Goal: Task Accomplishment & Management: Use online tool/utility

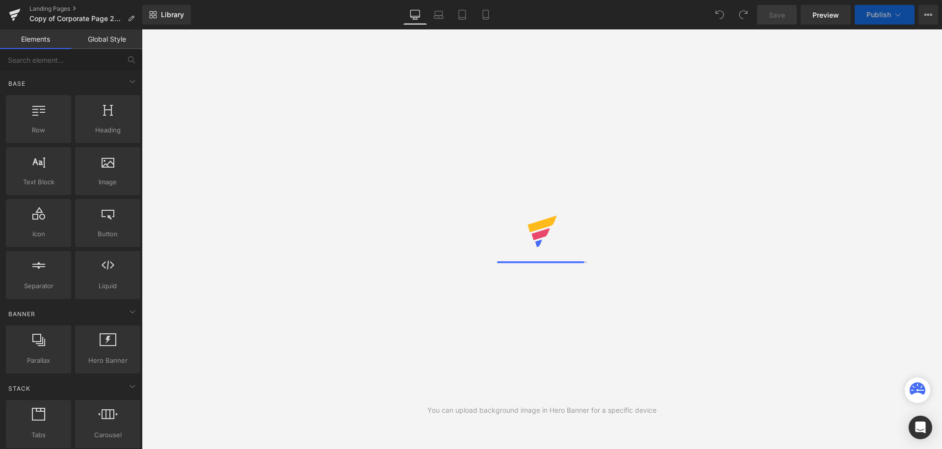
click at [112, 38] on link "Global Style" at bounding box center [106, 39] width 71 height 20
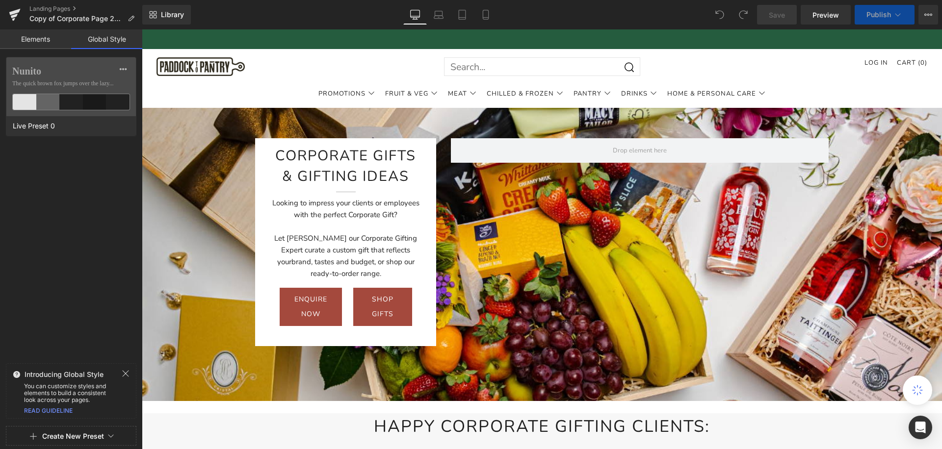
click at [97, 41] on link "Global Style" at bounding box center [106, 39] width 71 height 20
click at [38, 43] on link "Elements" at bounding box center [35, 39] width 71 height 20
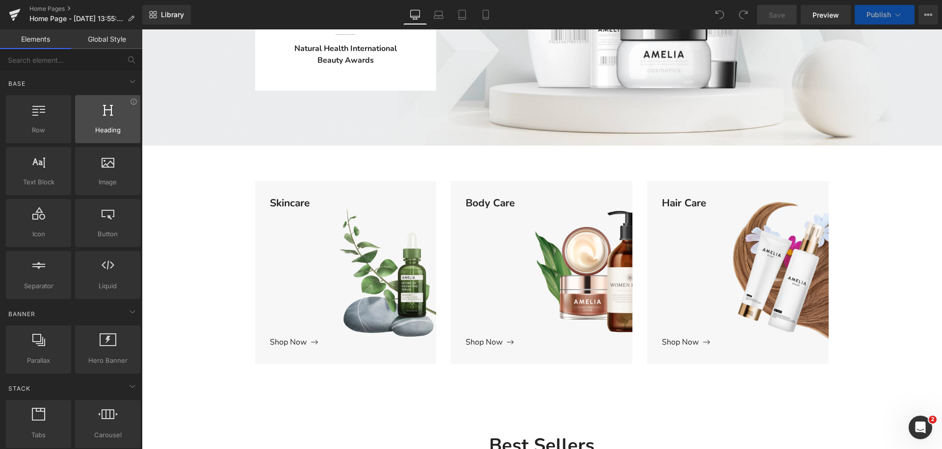
scroll to position [38, 0]
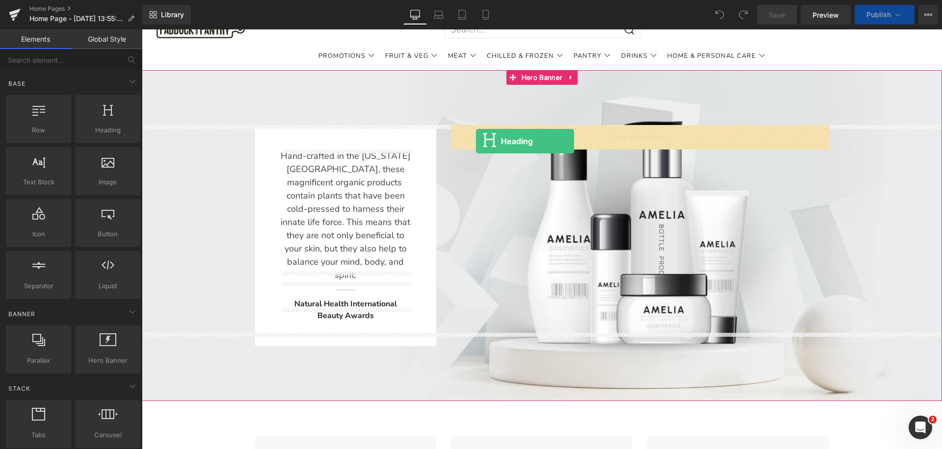
drag, startPoint x: 250, startPoint y: 142, endPoint x: 476, endPoint y: 141, distance: 226.1
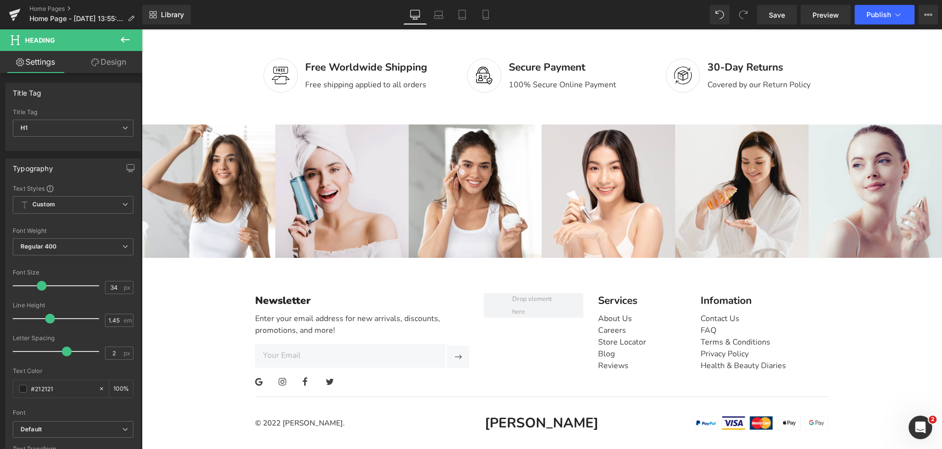
scroll to position [2059, 0]
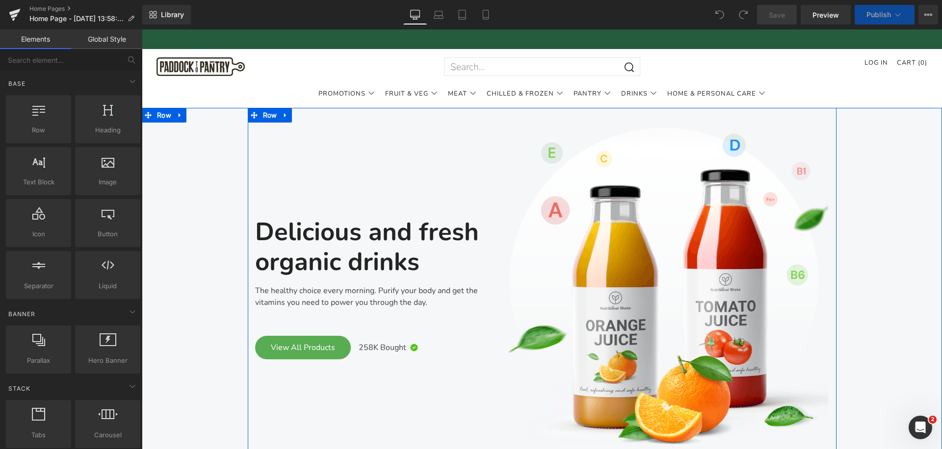
click at [365, 253] on h2 "Delicious and fresh organic drinks" at bounding box center [370, 247] width 231 height 60
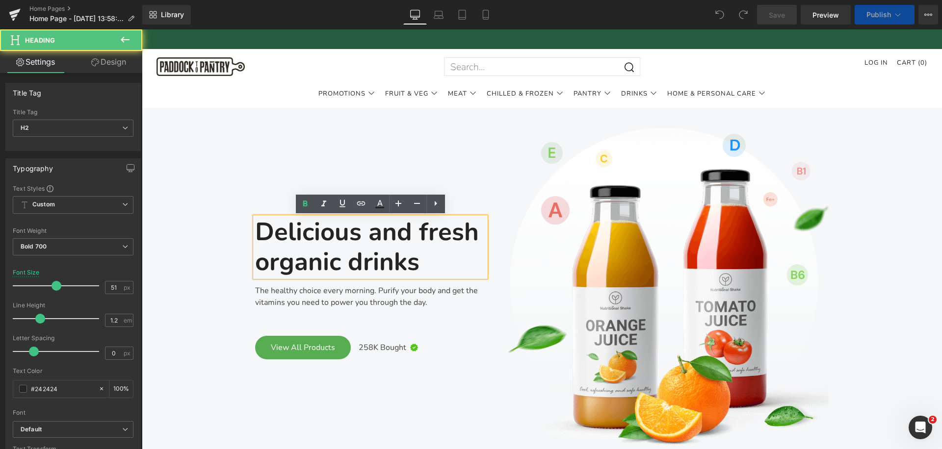
click at [327, 249] on h2 "Delicious and fresh organic drinks" at bounding box center [370, 247] width 231 height 60
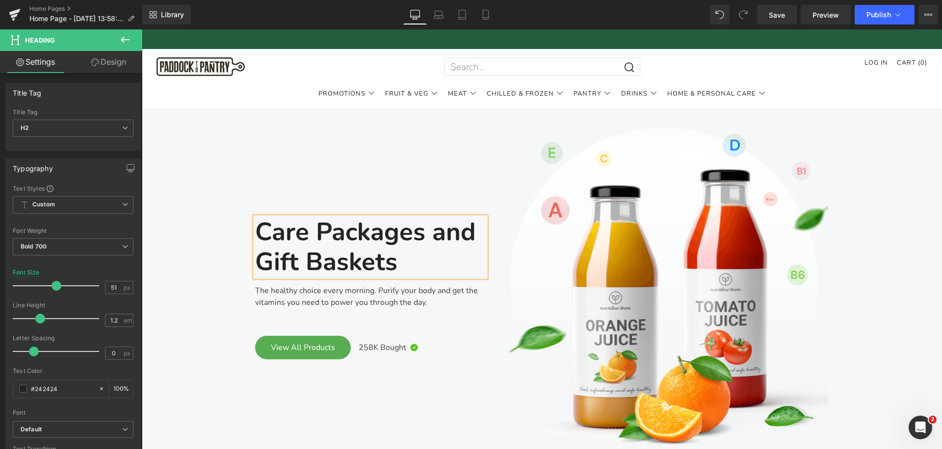
click at [450, 219] on h2 "Care Packages and Gift Baskets" at bounding box center [370, 247] width 231 height 60
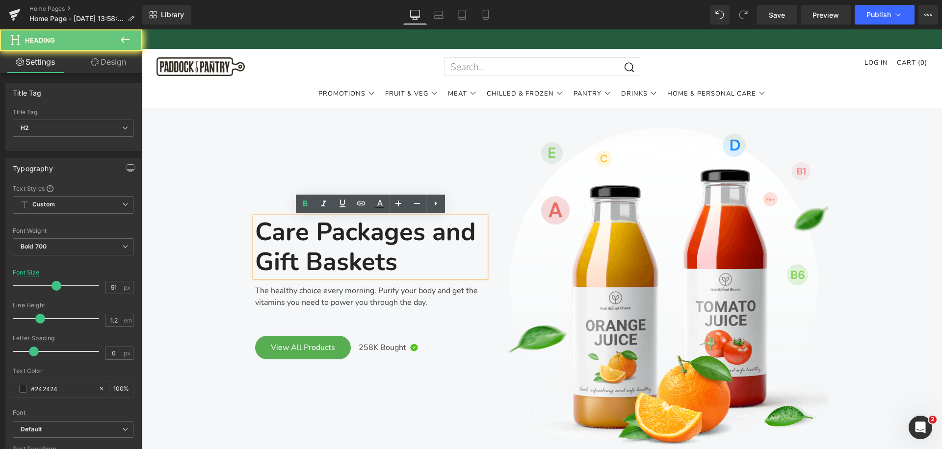
click at [445, 228] on h2 "Care Packages and Gift Baskets" at bounding box center [370, 247] width 231 height 60
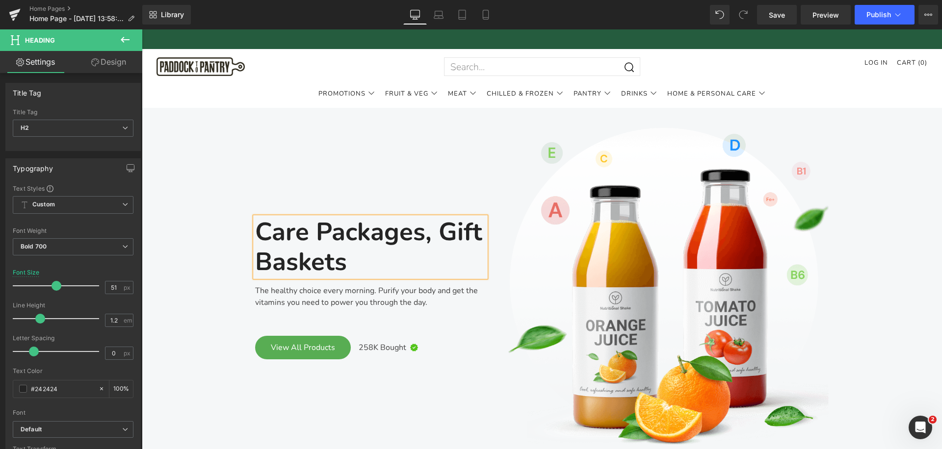
click at [416, 266] on h2 "Care Packages, Gift Baskets" at bounding box center [370, 247] width 231 height 60
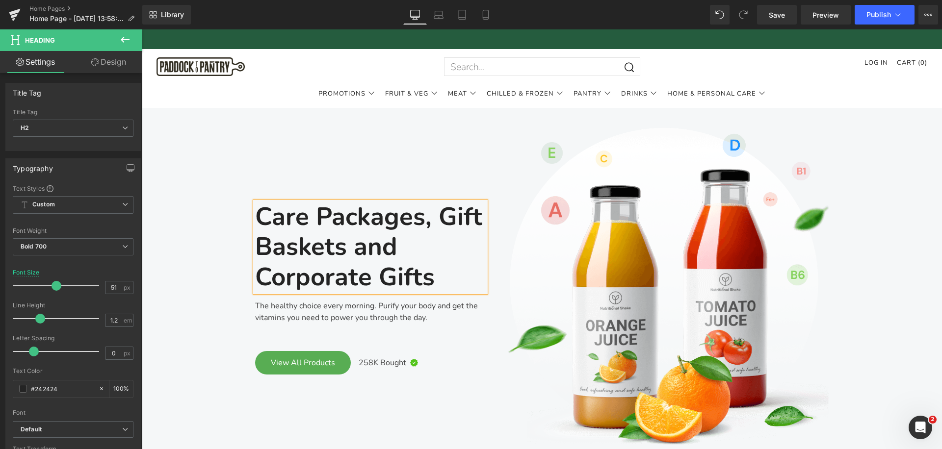
click at [431, 218] on h2 "Care Packages, Gift Baskets and Corporate Gifts" at bounding box center [370, 247] width 231 height 90
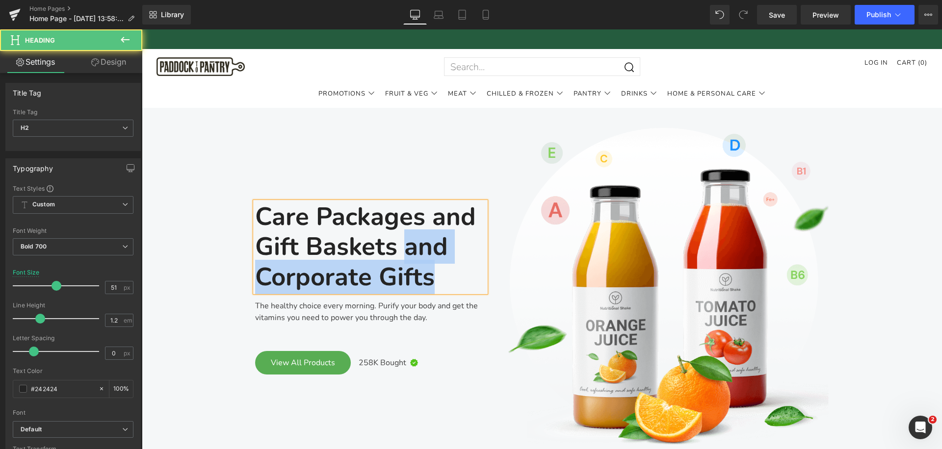
drag, startPoint x: 445, startPoint y: 282, endPoint x: 404, endPoint y: 247, distance: 53.9
click at [404, 247] on h2 "Care Packages and Gift Baskets and Corporate Gifts" at bounding box center [370, 247] width 231 height 90
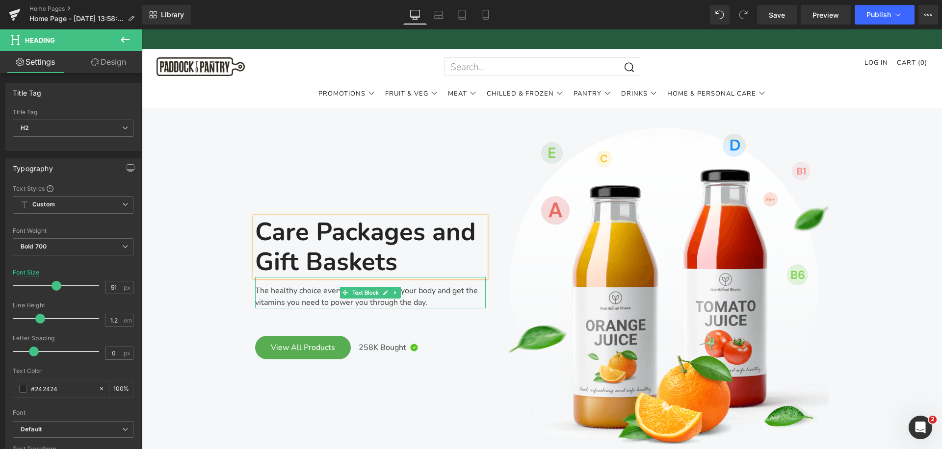
click at [314, 293] on div "The healthy choice every morning. Purify your body and get the vitamins you nee…" at bounding box center [370, 292] width 231 height 31
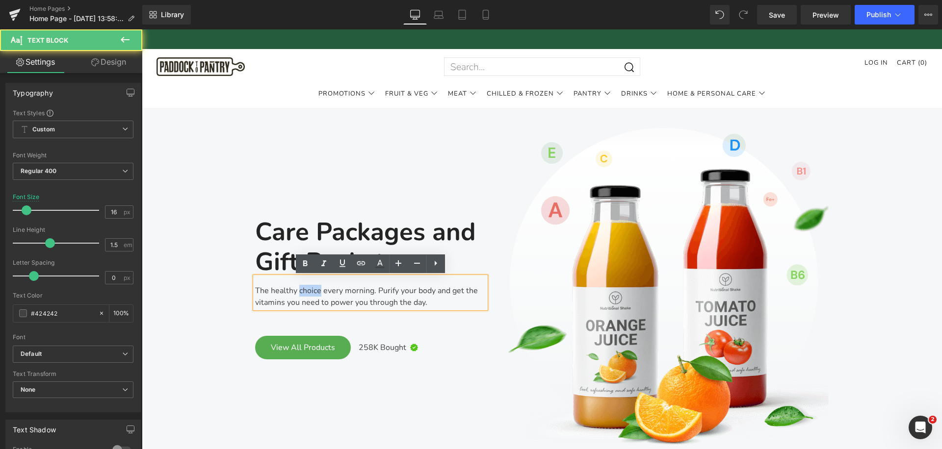
click at [314, 293] on div "The healthy choice every morning. Purify your body and get the vitamins you nee…" at bounding box center [370, 292] width 231 height 31
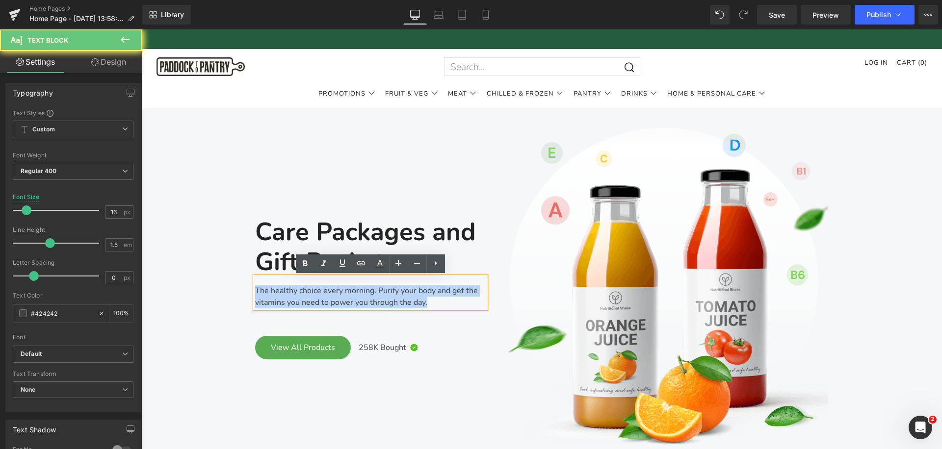
click at [314, 293] on div "The healthy choice every morning. Purify your body and get the vitamins you nee…" at bounding box center [370, 292] width 231 height 31
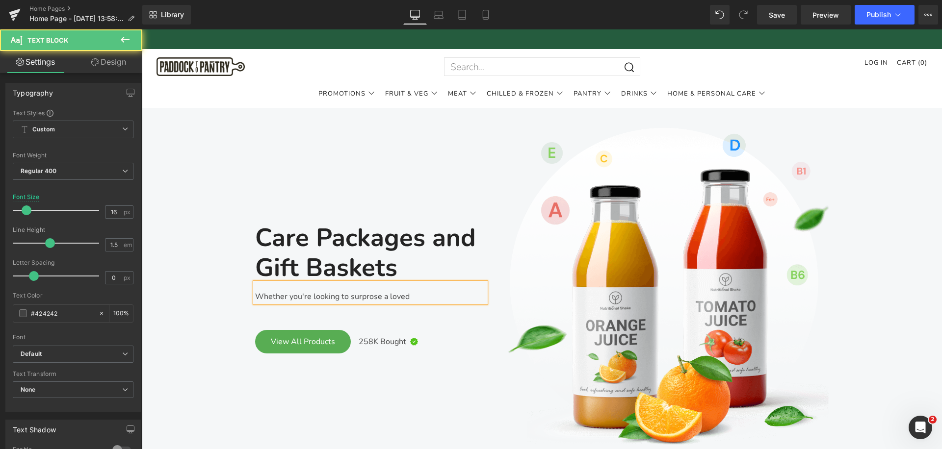
click at [286, 291] on div "Whether you're looking to surprose a loved" at bounding box center [370, 293] width 231 height 20
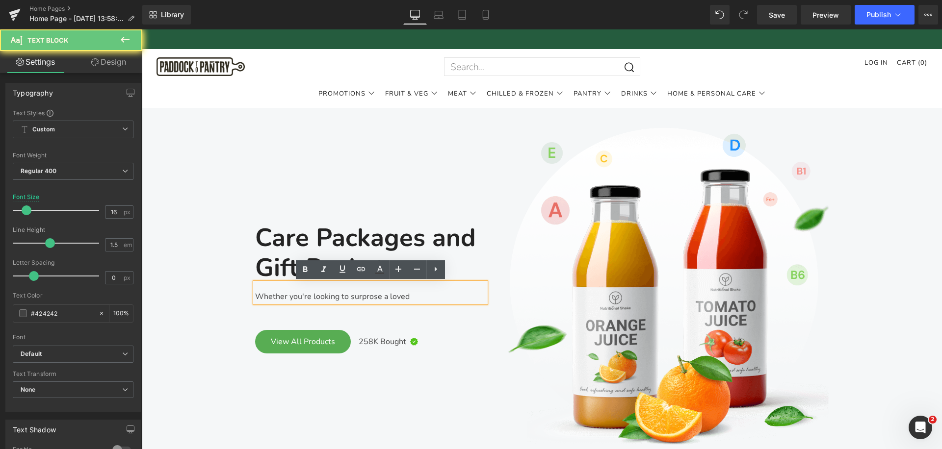
click at [356, 296] on div "Whether you're looking to surprose a loved" at bounding box center [370, 293] width 231 height 20
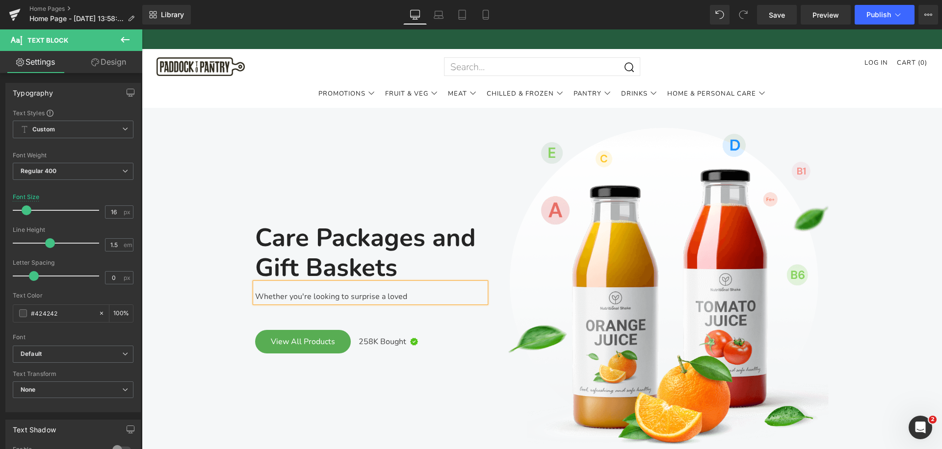
click at [428, 297] on div "Whether you're looking to surprise a loved" at bounding box center [370, 293] width 231 height 20
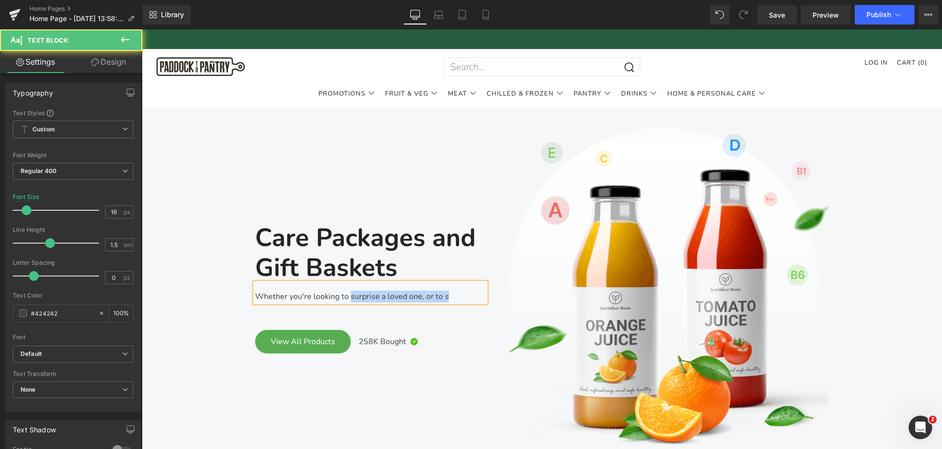
drag, startPoint x: 430, startPoint y: 296, endPoint x: 349, endPoint y: 297, distance: 80.4
click at [349, 297] on div "Whether you're looking to surprise a loved one, or to s" at bounding box center [370, 293] width 231 height 20
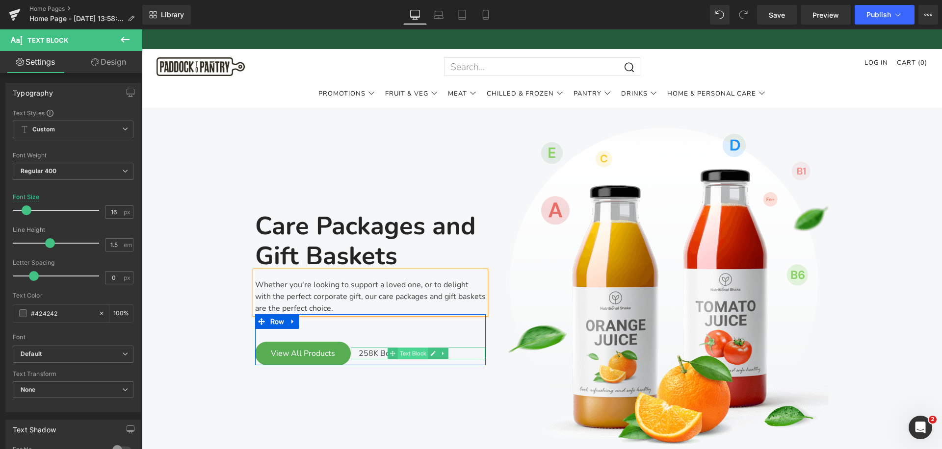
click at [400, 354] on span "Text Block" at bounding box center [413, 354] width 30 height 12
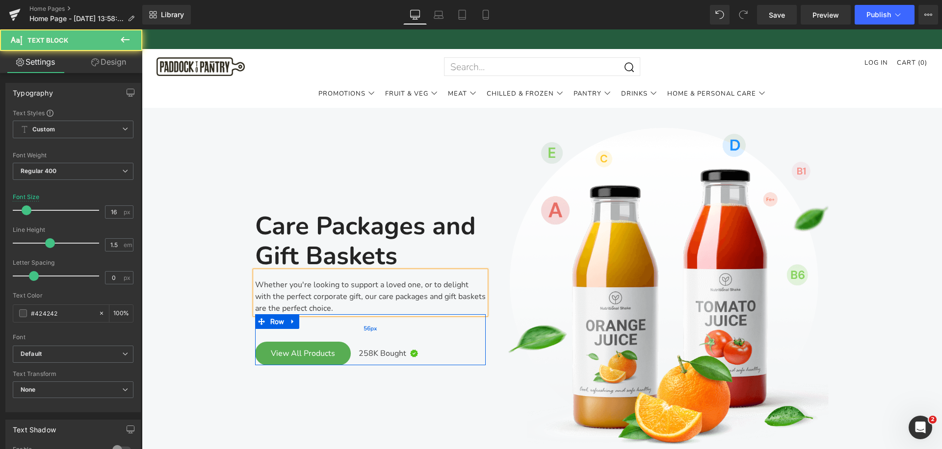
click at [388, 324] on div "56px" at bounding box center [370, 327] width 231 height 27
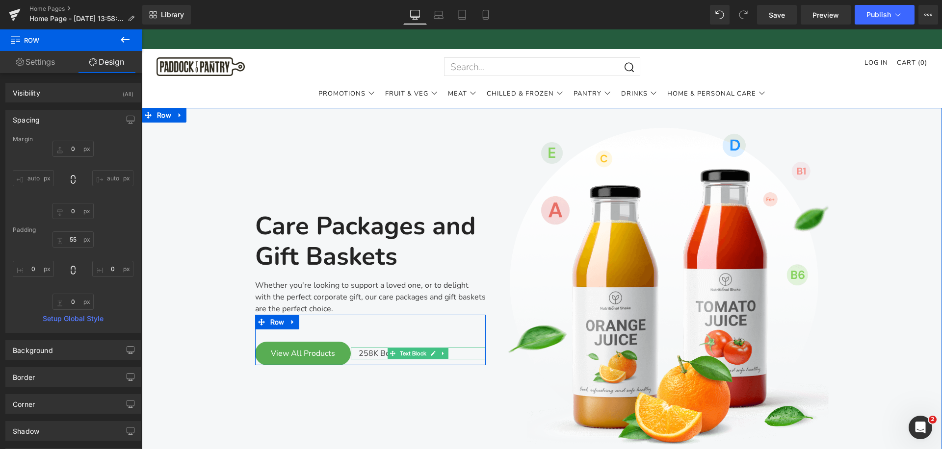
click at [367, 307] on div "Whether you're looking to support a loved one, or to delight with the perfect c…" at bounding box center [370, 293] width 231 height 43
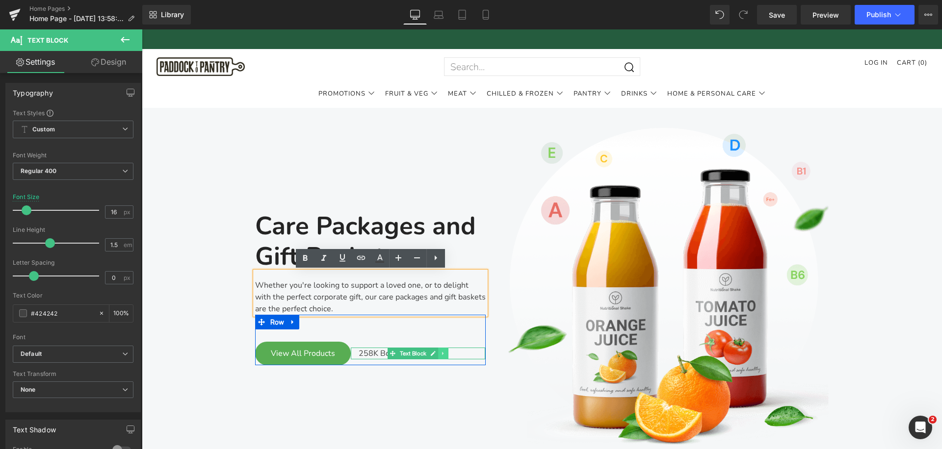
click at [444, 356] on icon at bounding box center [442, 354] width 5 height 6
click at [449, 355] on icon at bounding box center [448, 353] width 5 height 5
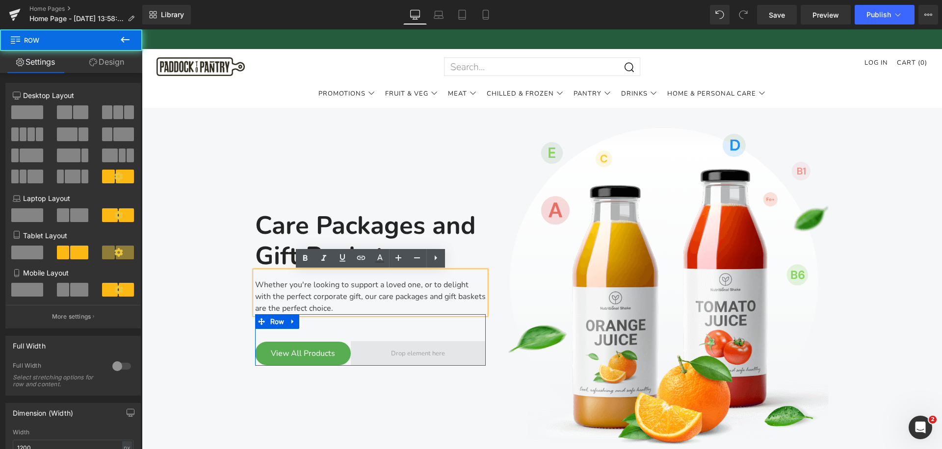
click at [377, 348] on span at bounding box center [418, 353] width 134 height 25
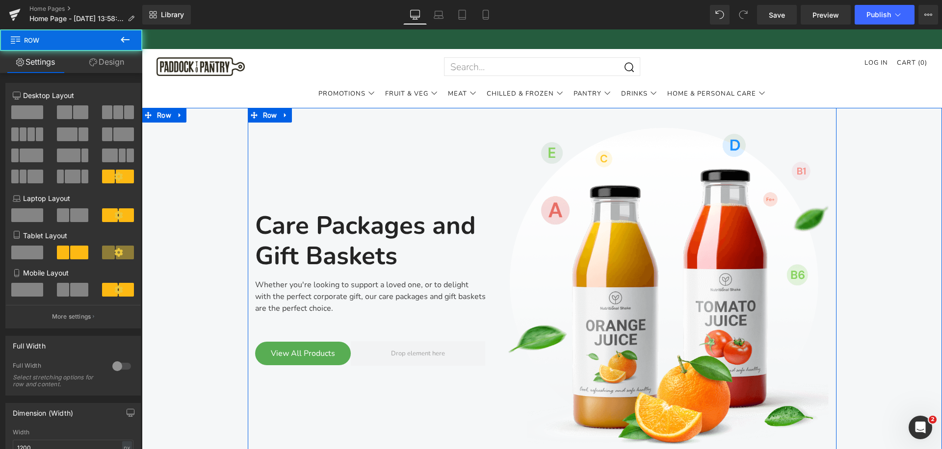
click at [315, 412] on div "Care Packages and Gift Baskets Heading Whether you're looking to support a love…" at bounding box center [370, 288] width 245 height 361
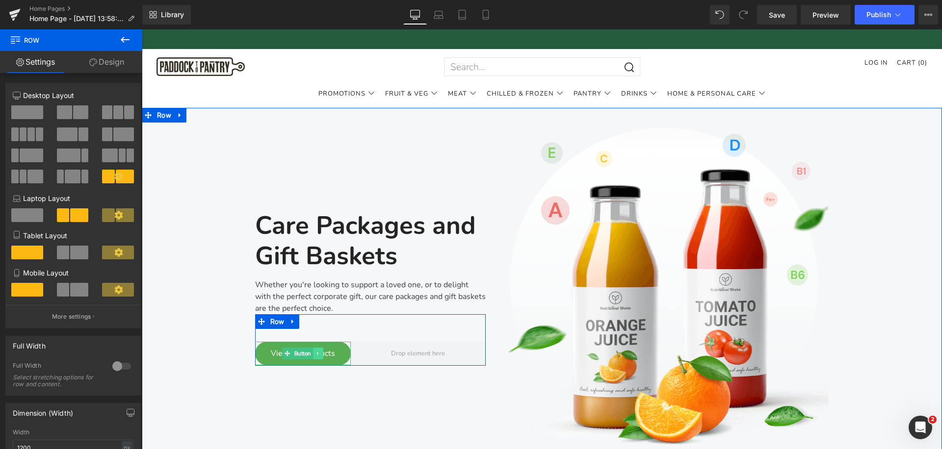
click at [315, 353] on link at bounding box center [318, 354] width 10 height 12
click at [312, 354] on icon at bounding box center [312, 353] width 5 height 5
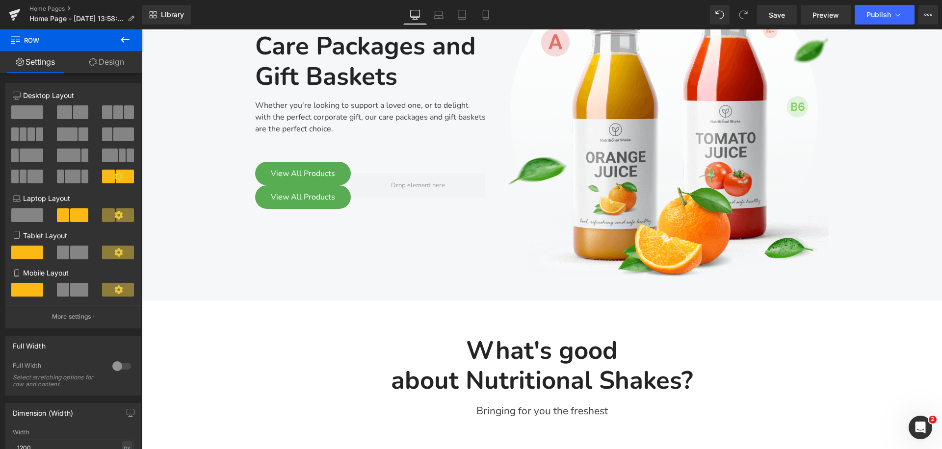
scroll to position [120, 0]
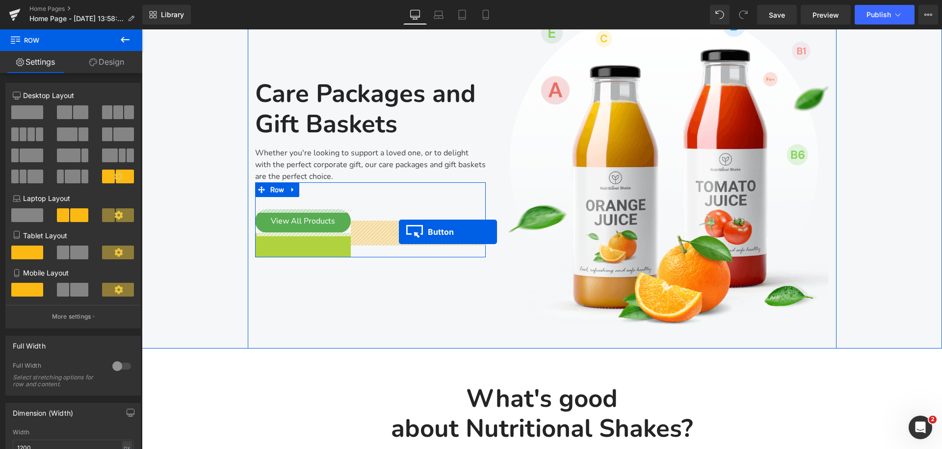
drag, startPoint x: 302, startPoint y: 247, endPoint x: 397, endPoint y: 231, distance: 97.1
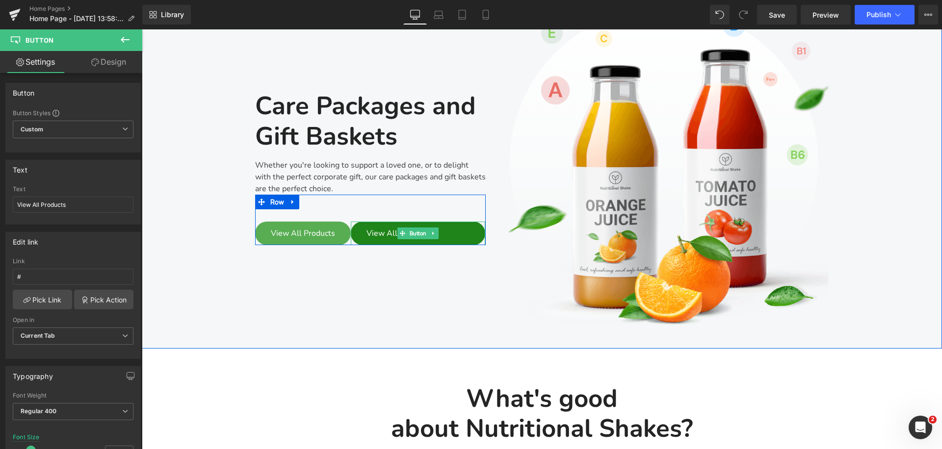
click at [457, 232] on link "View All Products" at bounding box center [418, 234] width 134 height 24
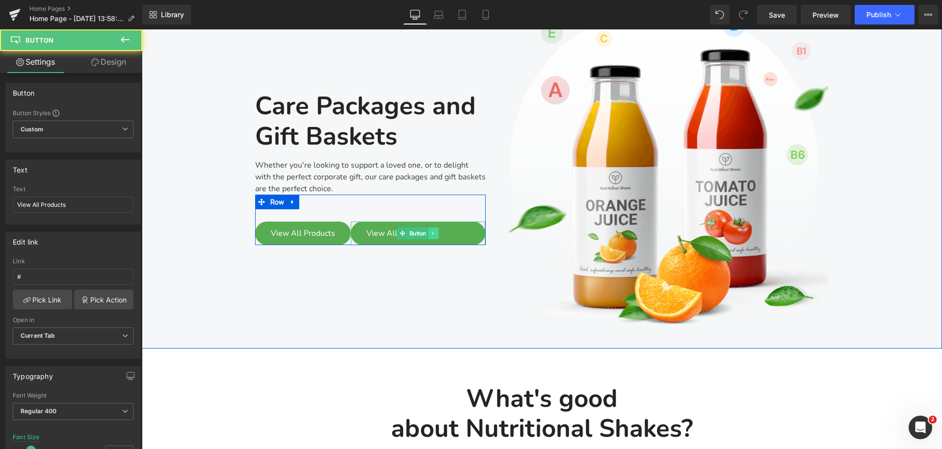
click at [437, 233] on link at bounding box center [434, 234] width 10 height 12
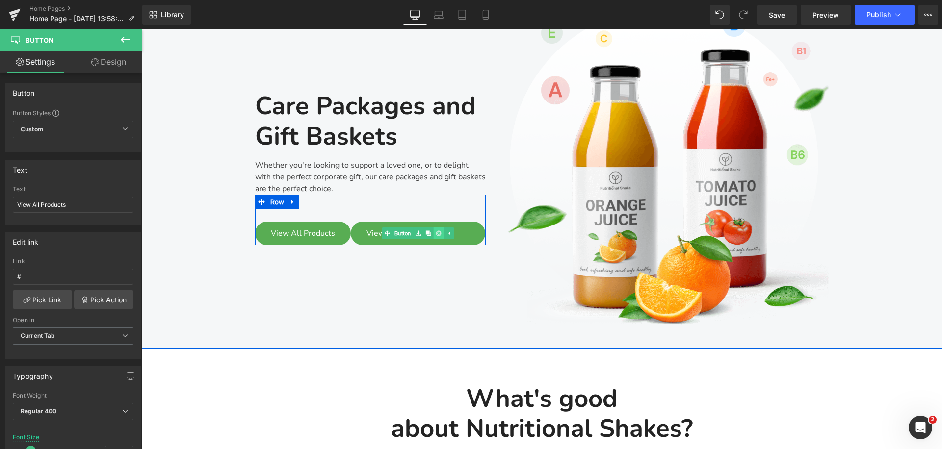
click at [439, 233] on icon at bounding box center [438, 234] width 5 height 6
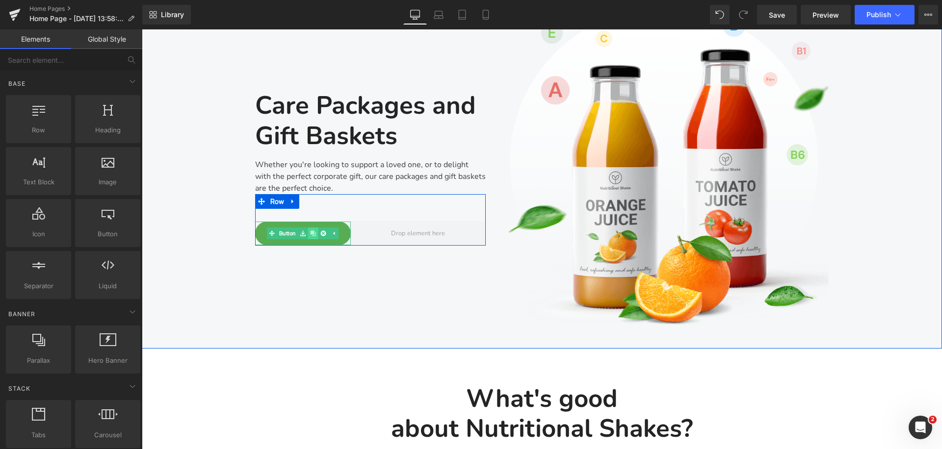
click at [317, 233] on link at bounding box center [313, 234] width 10 height 12
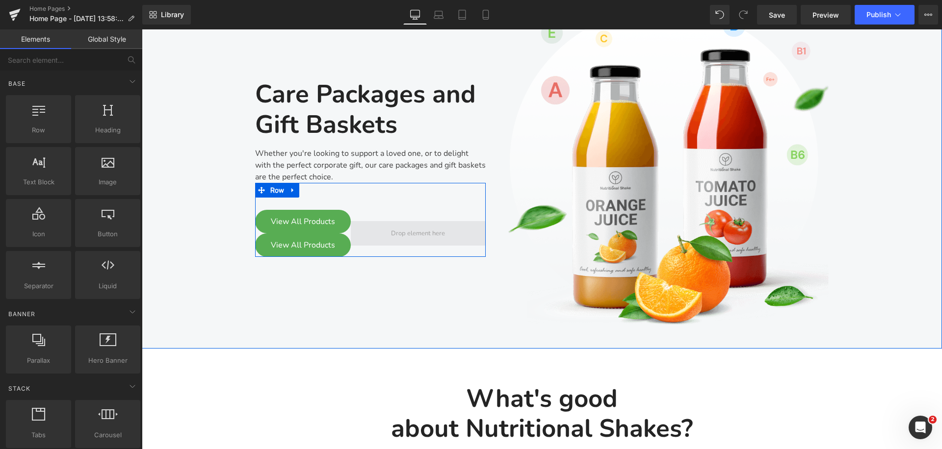
click at [422, 232] on span at bounding box center [418, 234] width 61 height 18
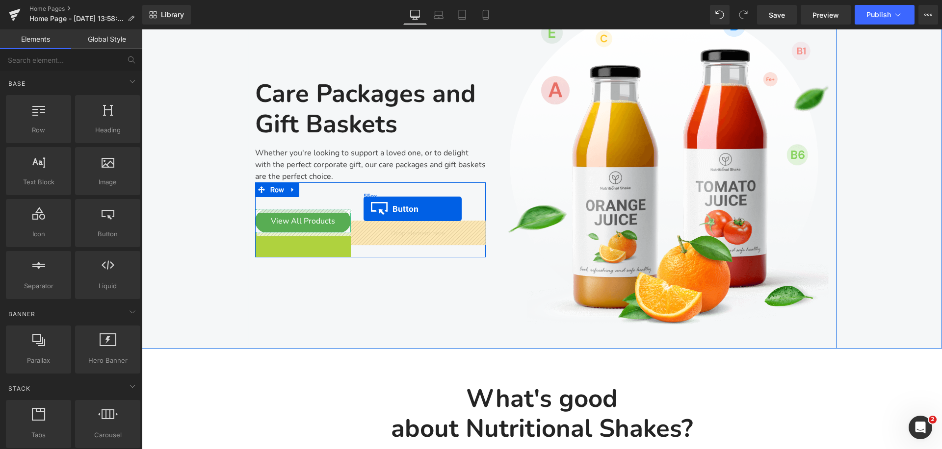
drag, startPoint x: 300, startPoint y: 244, endPoint x: 363, endPoint y: 209, distance: 72.5
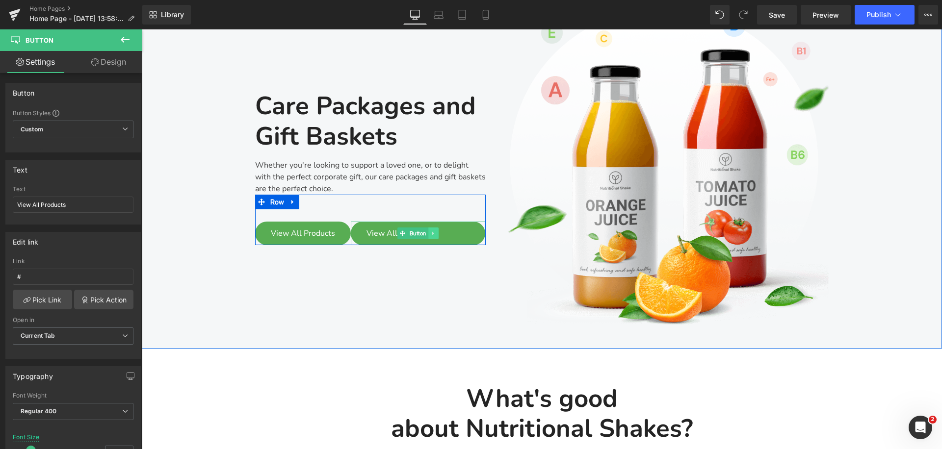
click at [433, 233] on icon at bounding box center [432, 233] width 1 height 3
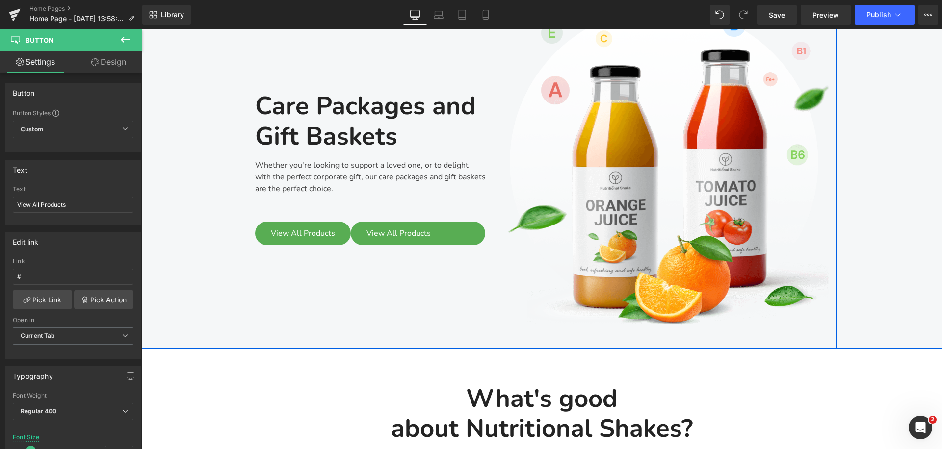
click at [447, 244] on div "View All Products Button View All Products Button Row 55px" at bounding box center [370, 220] width 231 height 51
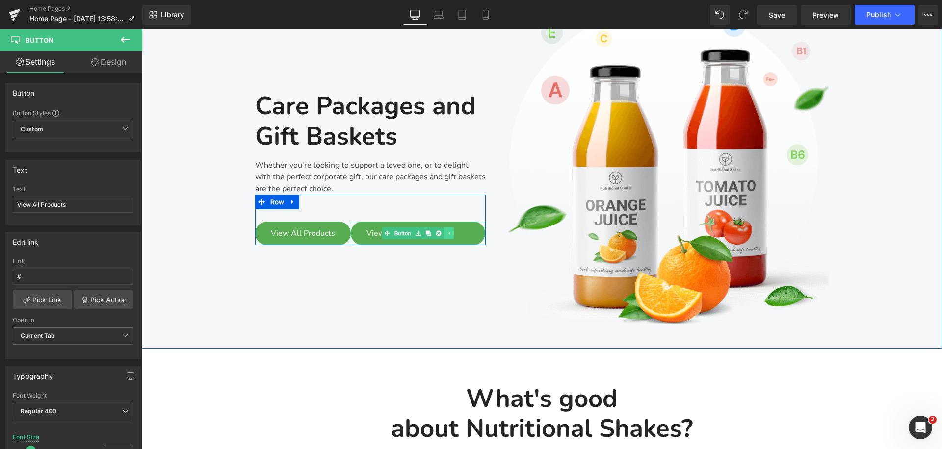
click at [448, 234] on icon at bounding box center [448, 234] width 5 height 6
click at [437, 233] on link at bounding box center [434, 234] width 10 height 12
click at [439, 232] on icon at bounding box center [438, 233] width 5 height 5
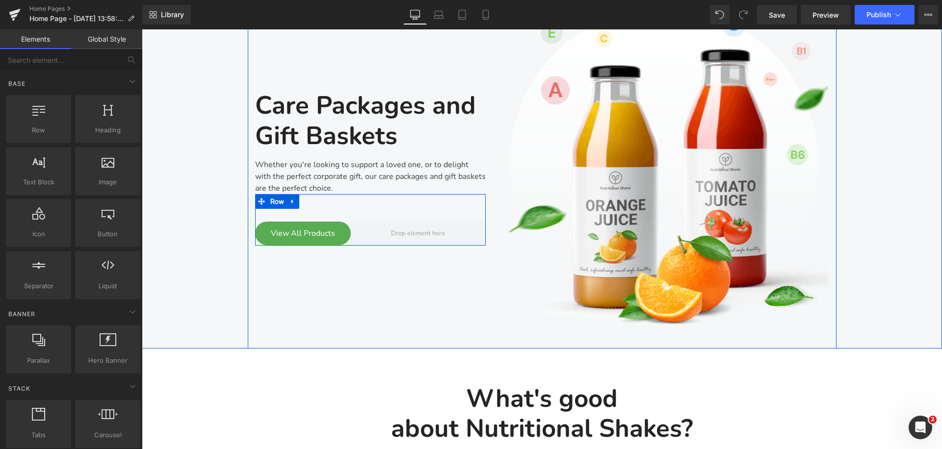
click at [439, 232] on span at bounding box center [418, 234] width 61 height 18
click at [397, 238] on span at bounding box center [418, 234] width 61 height 18
drag, startPoint x: 422, startPoint y: 228, endPoint x: 411, endPoint y: 255, distance: 28.6
click at [411, 257] on div "Care Packages and Gift Baskets Heading Whether you're looking to support a love…" at bounding box center [370, 168] width 245 height 361
click at [393, 231] on span at bounding box center [418, 234] width 61 height 18
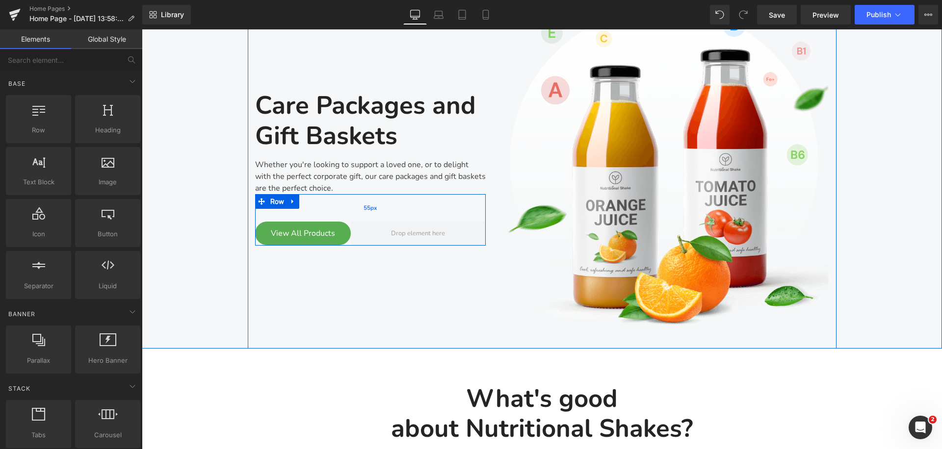
click at [358, 195] on div "55px" at bounding box center [370, 207] width 231 height 27
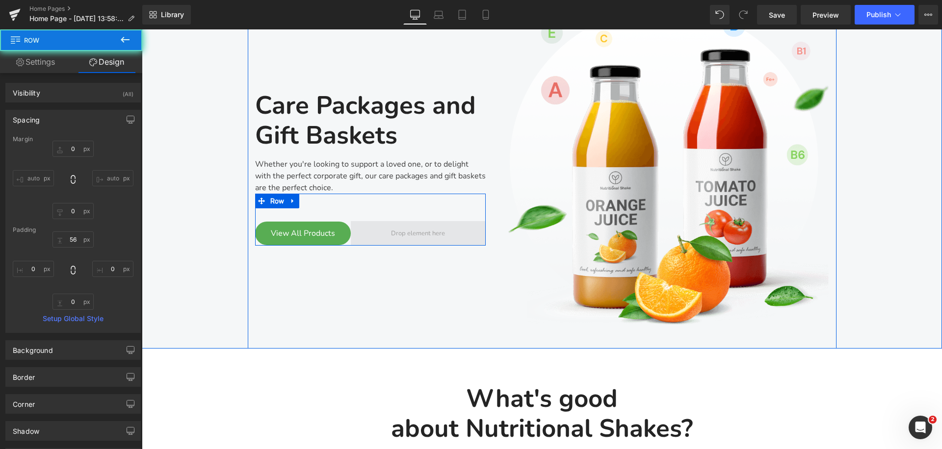
click at [363, 225] on span at bounding box center [418, 233] width 134 height 25
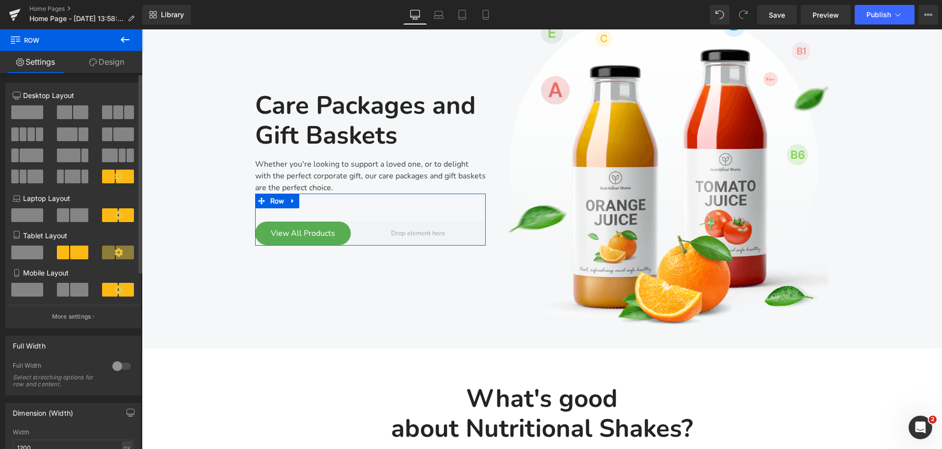
click at [68, 114] on span at bounding box center [64, 112] width 15 height 14
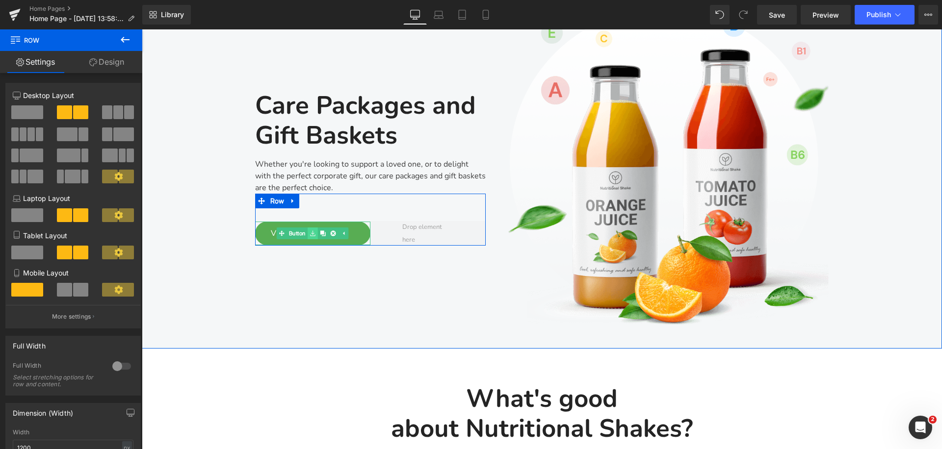
click at [316, 237] on link at bounding box center [313, 234] width 10 height 12
click at [322, 232] on icon at bounding box center [322, 233] width 5 height 5
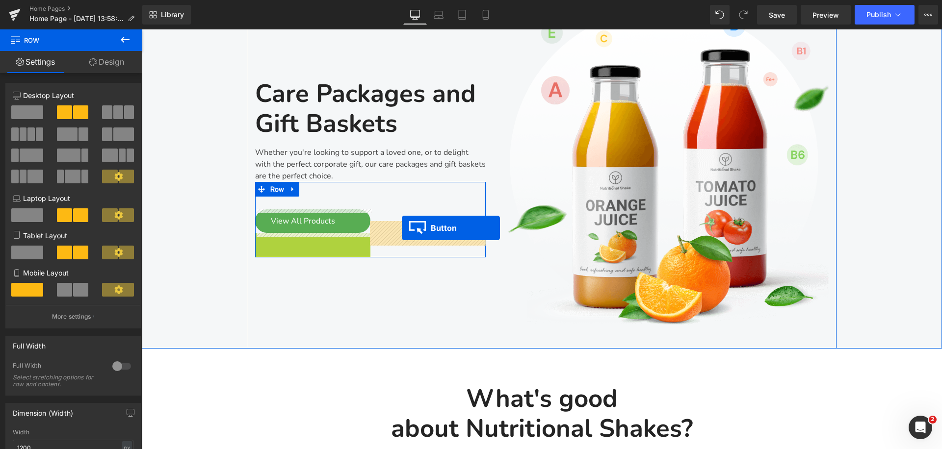
drag, startPoint x: 321, startPoint y: 247, endPoint x: 402, endPoint y: 228, distance: 83.3
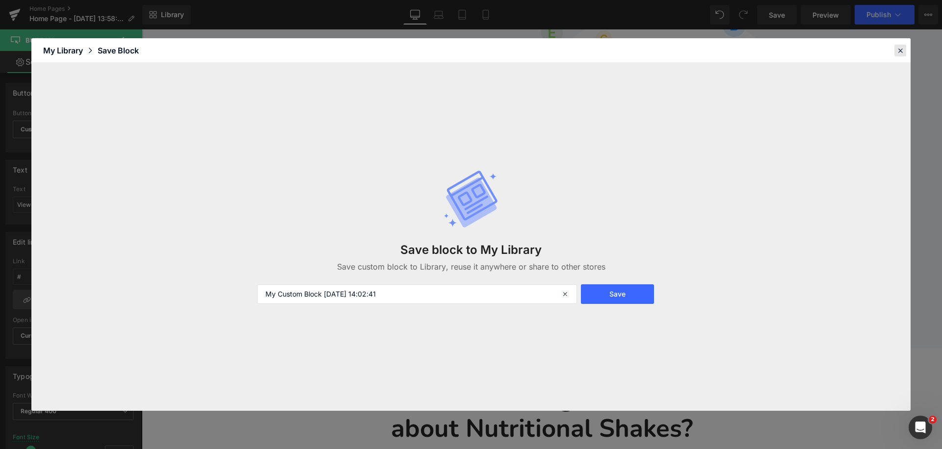
click at [905, 53] on div at bounding box center [900, 51] width 12 height 12
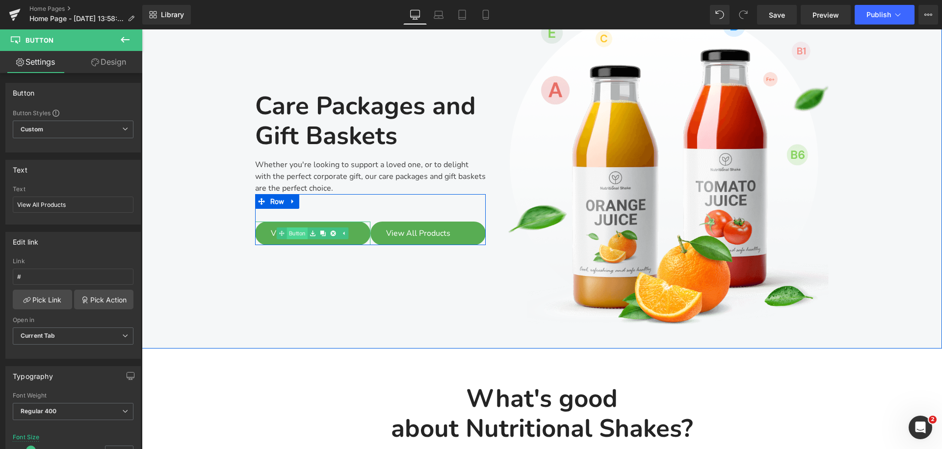
click at [300, 236] on link "Button" at bounding box center [292, 234] width 31 height 12
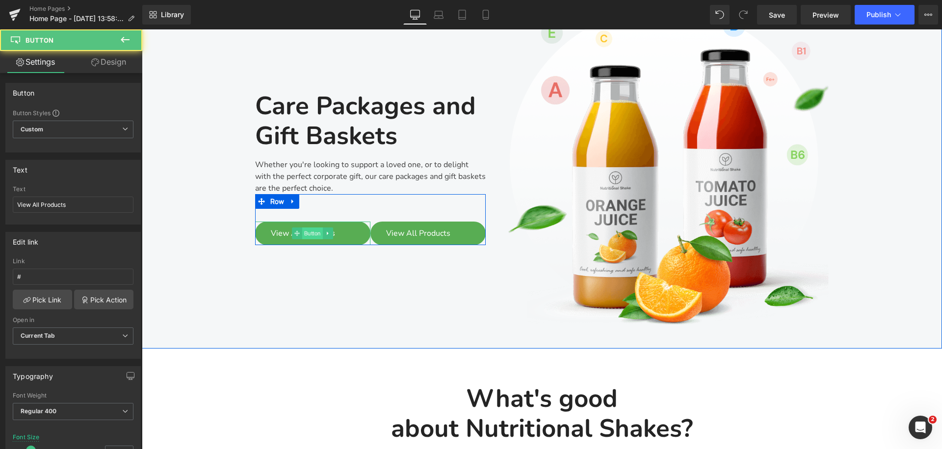
click at [319, 234] on span "Button" at bounding box center [312, 234] width 21 height 12
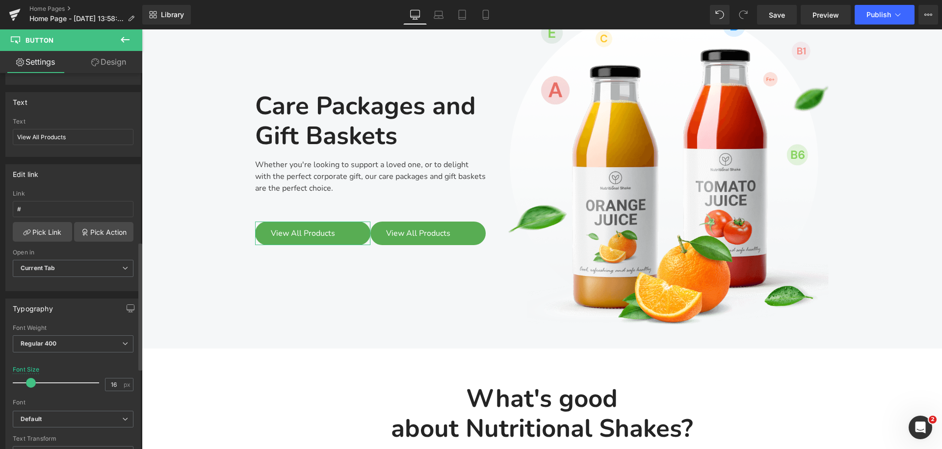
scroll to position [0, 0]
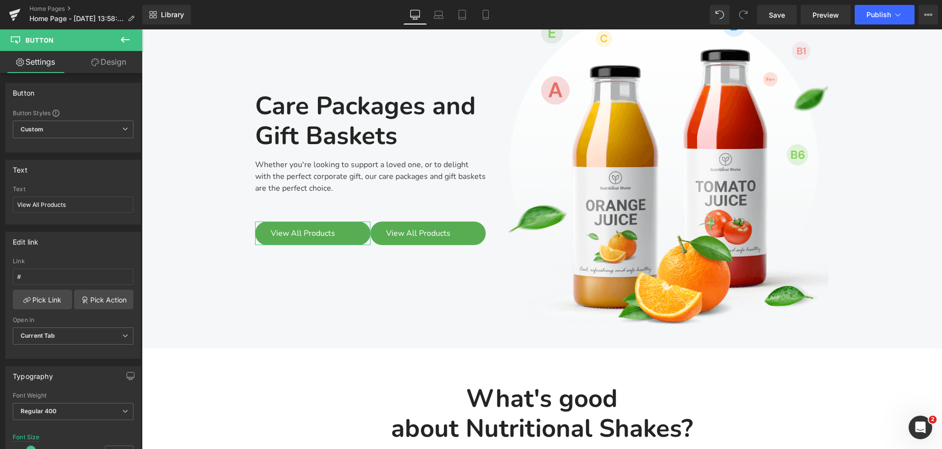
click at [106, 72] on link "Design" at bounding box center [108, 62] width 71 height 22
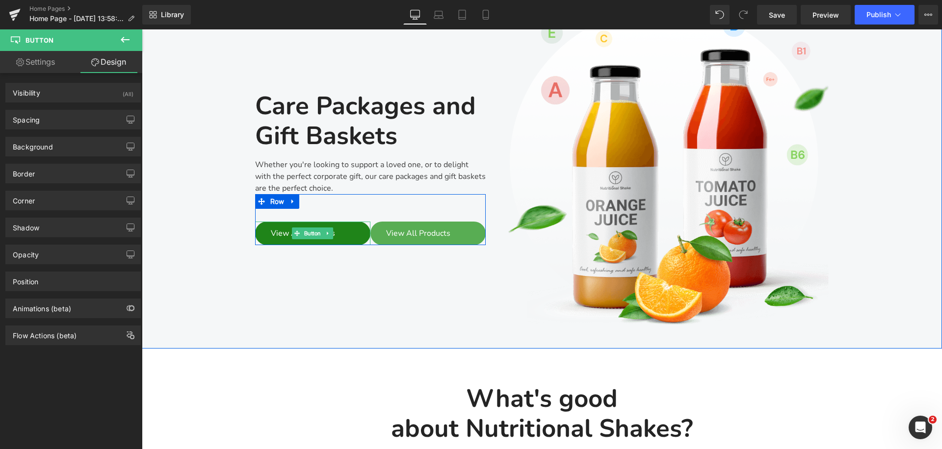
click at [290, 235] on span "View All Products" at bounding box center [303, 234] width 64 height 12
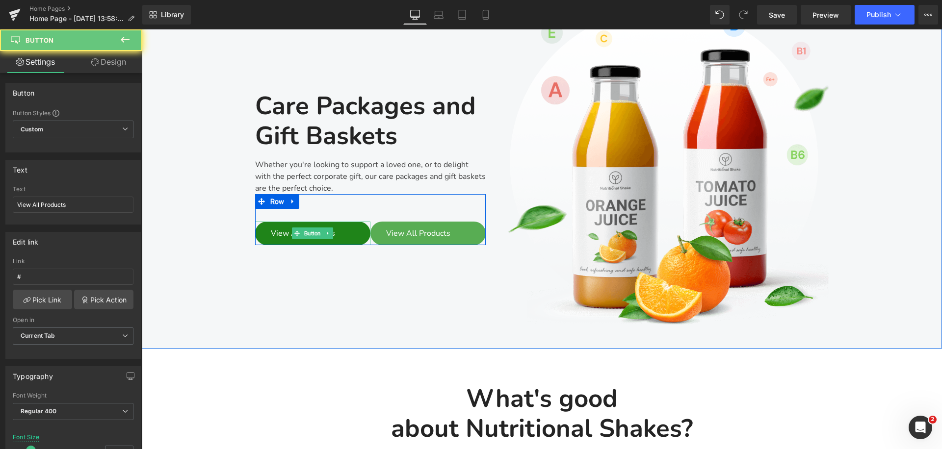
click at [274, 233] on span "View All Products" at bounding box center [303, 234] width 64 height 12
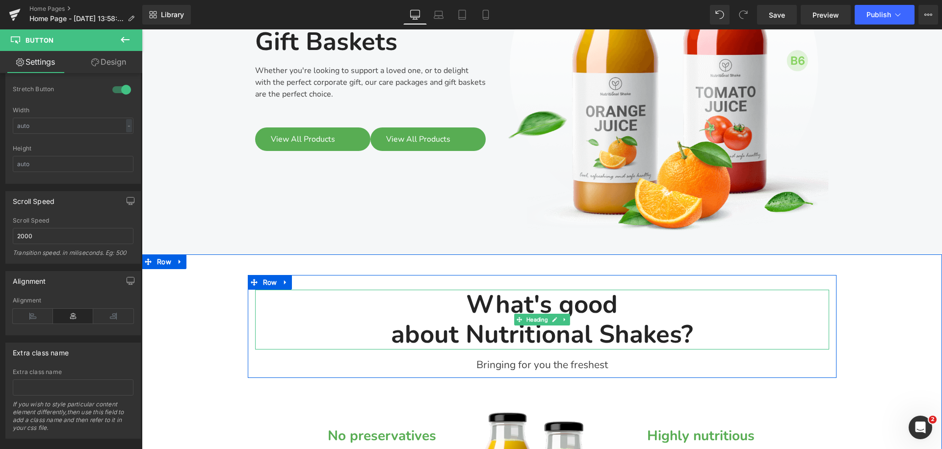
scroll to position [215, 0]
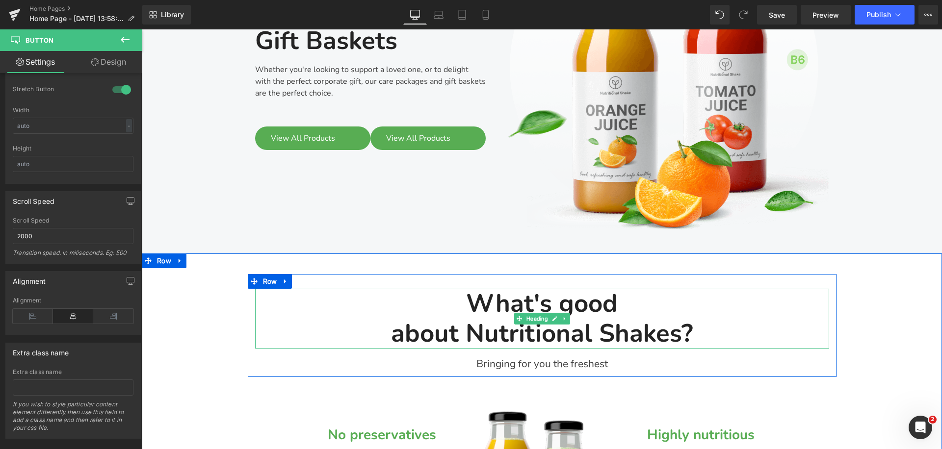
click at [698, 331] on h2 "about Nutritional Shakes?" at bounding box center [542, 334] width 574 height 30
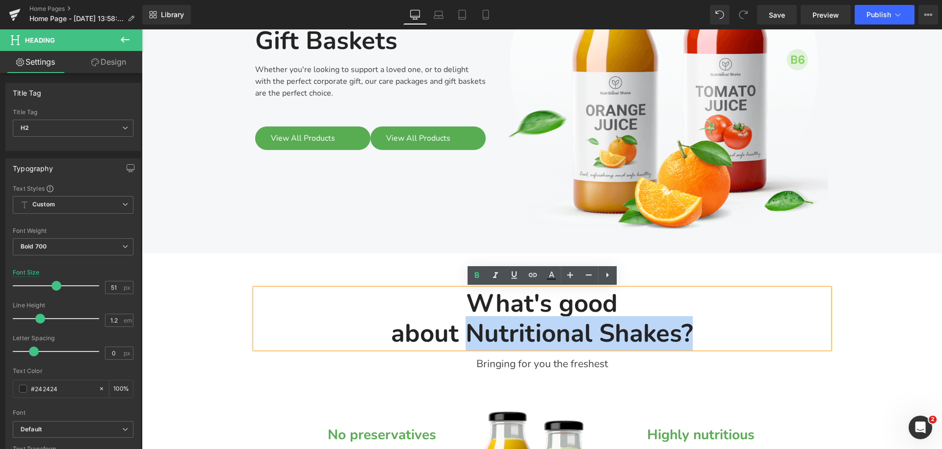
drag, startPoint x: 702, startPoint y: 334, endPoint x: 468, endPoint y: 335, distance: 234.0
click at [468, 335] on h2 "about Nutritional Shakes?" at bounding box center [542, 334] width 574 height 30
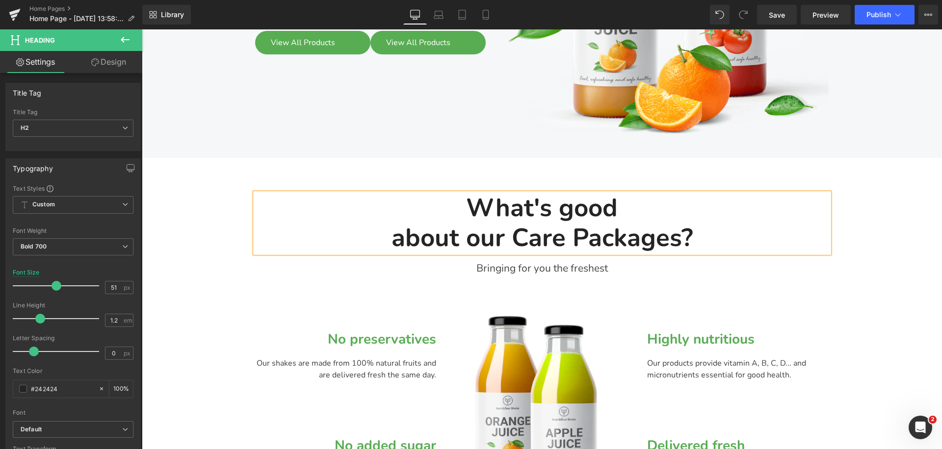
scroll to position [318, 0]
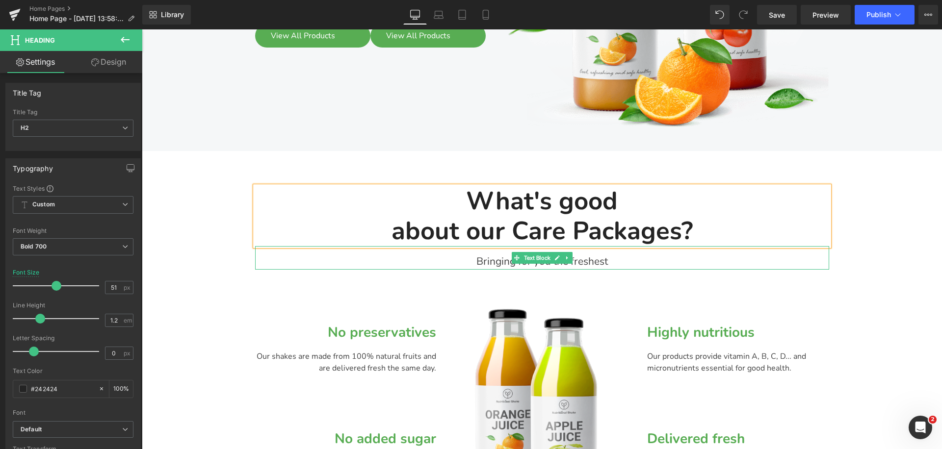
click at [478, 260] on div "Bringing for you the freshest" at bounding box center [542, 258] width 574 height 24
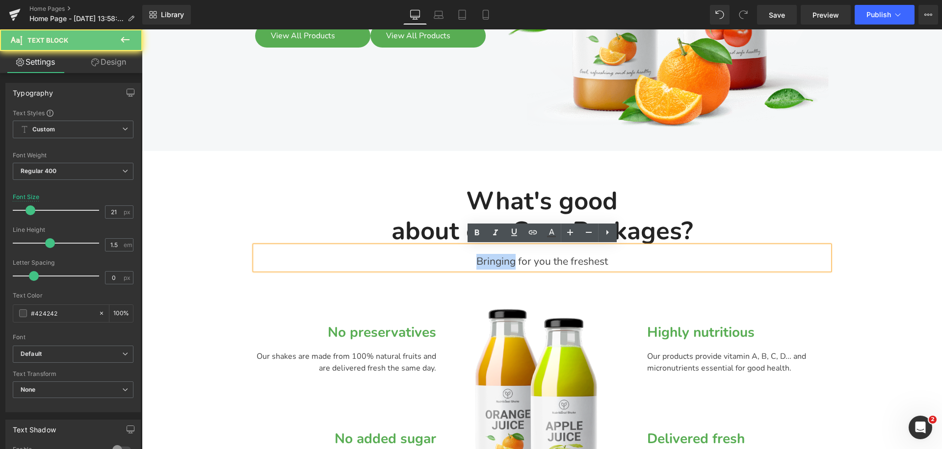
click at [478, 260] on div "Bringing for you the freshest" at bounding box center [542, 258] width 574 height 24
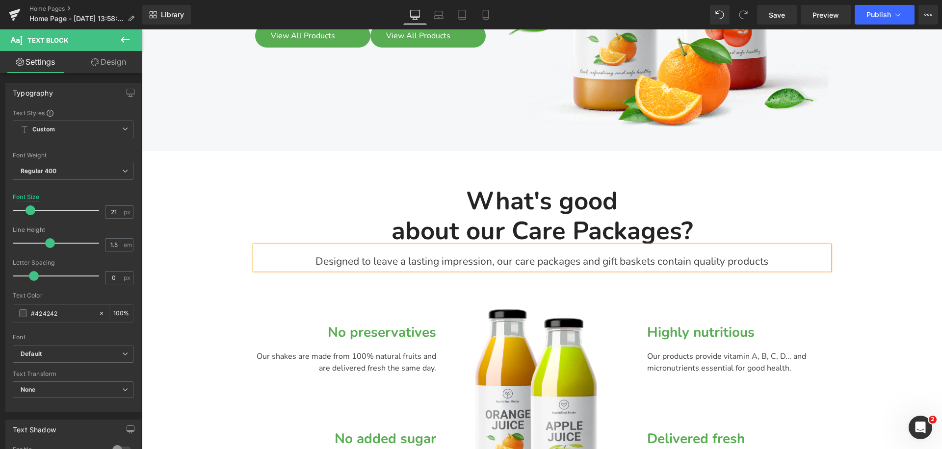
drag, startPoint x: 776, startPoint y: 261, endPoint x: 658, endPoint y: 262, distance: 118.2
click at [658, 262] on div "Designed to leave a lasting impression, our care packages and gift baskets cont…" at bounding box center [542, 258] width 574 height 24
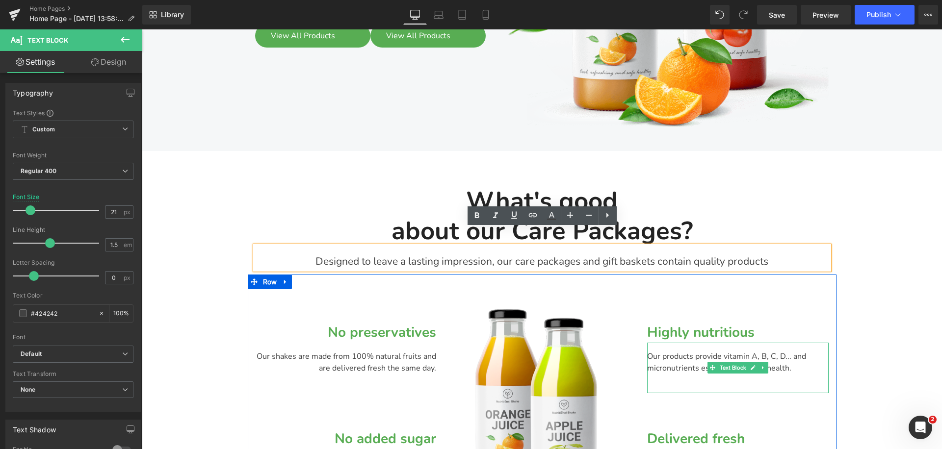
scroll to position [404, 0]
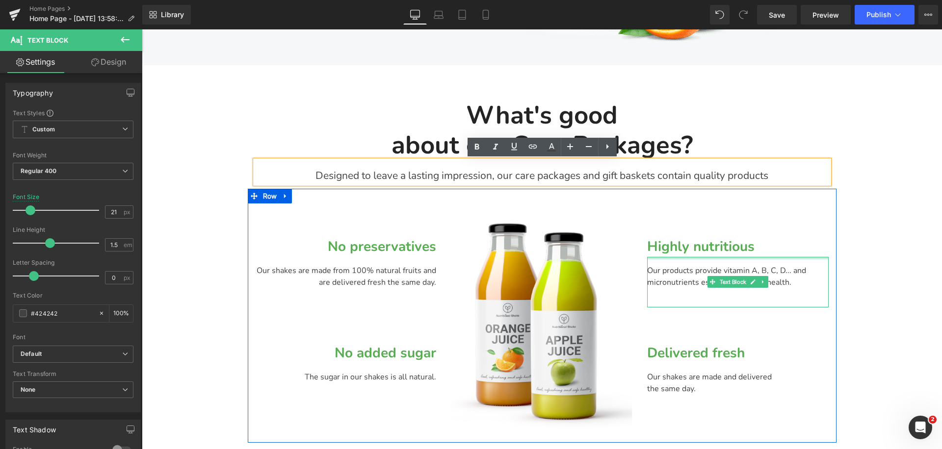
click at [674, 243] on div "Highly nutritious" at bounding box center [737, 234] width 181 height 46
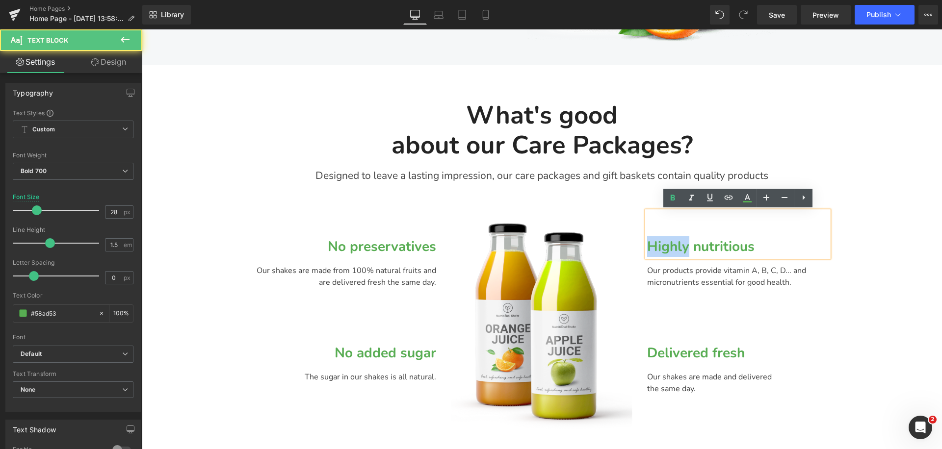
click at [674, 243] on div "Highly nutritious" at bounding box center [737, 234] width 181 height 46
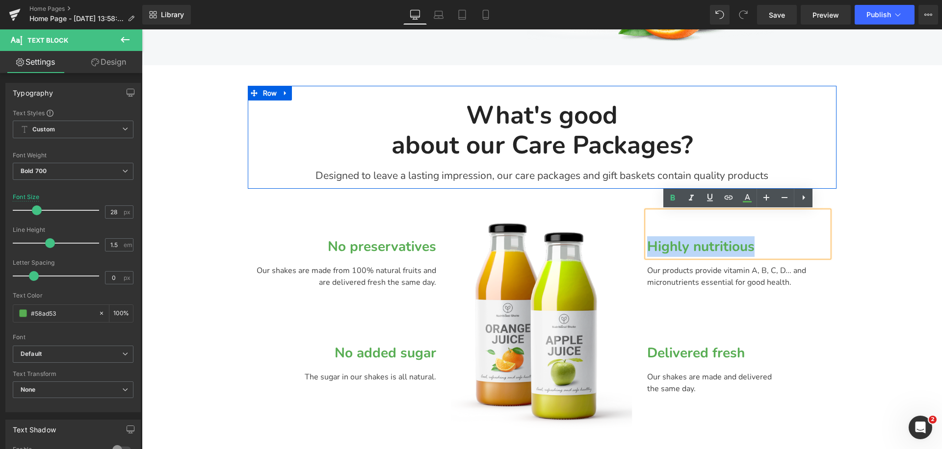
click at [621, 179] on div "Designed to leave a lasting impression, our care packages and gift baskets cont…" at bounding box center [542, 172] width 574 height 24
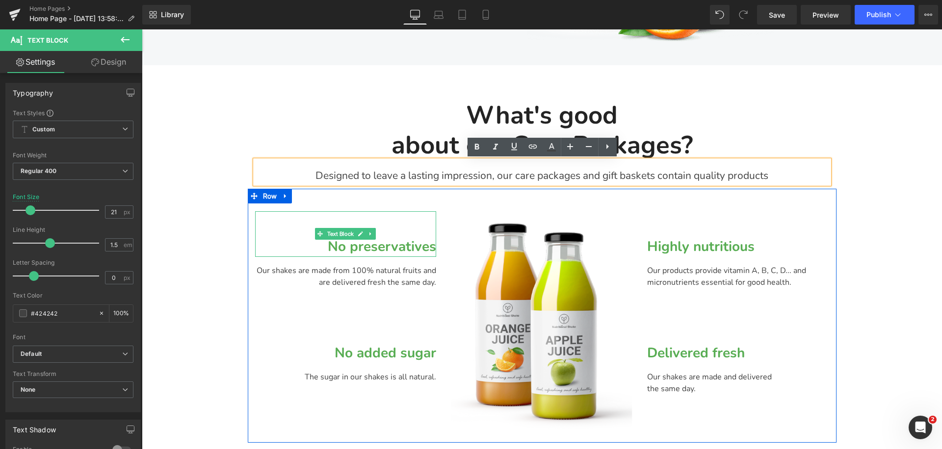
click at [389, 246] on div "No preservatives" at bounding box center [345, 234] width 181 height 46
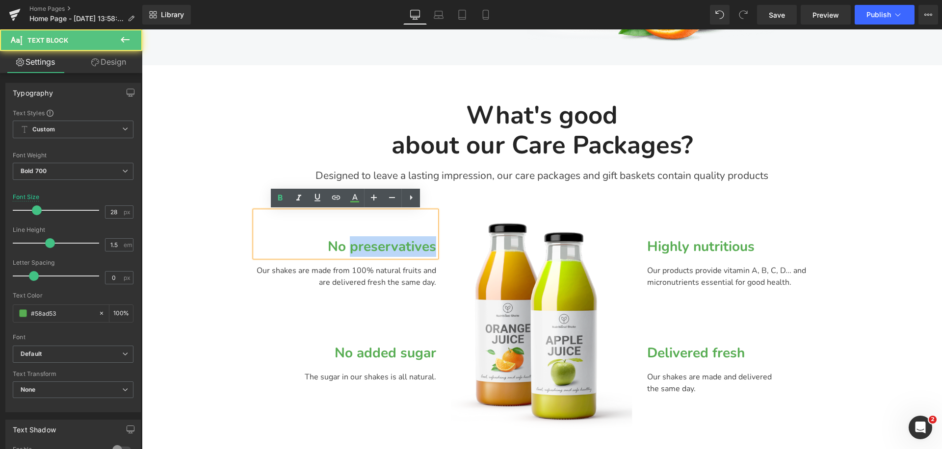
click at [389, 246] on div "No preservatives" at bounding box center [345, 234] width 181 height 46
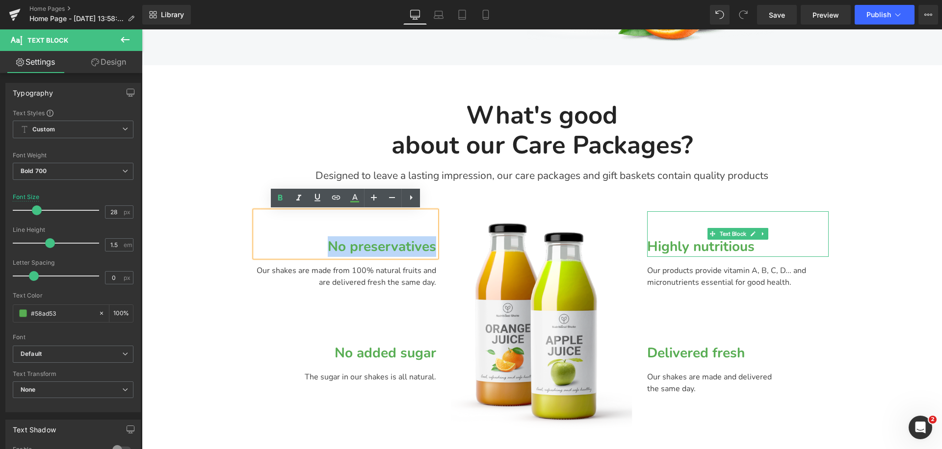
click at [677, 247] on div "Highly nutritious" at bounding box center [737, 234] width 181 height 46
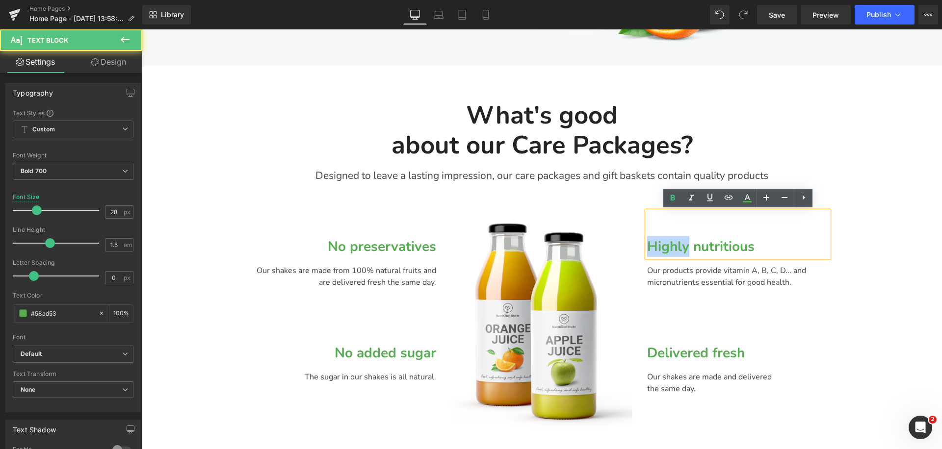
click at [677, 247] on div "Highly nutritious" at bounding box center [737, 234] width 181 height 46
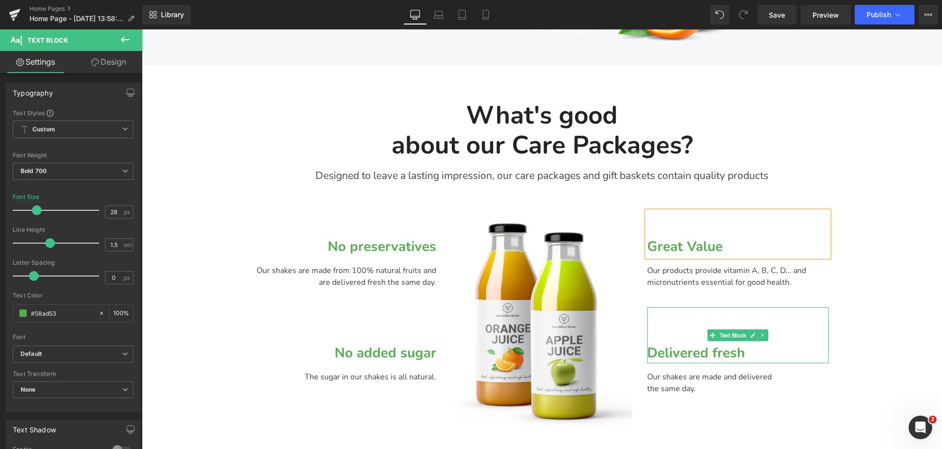
click at [663, 349] on div "Delivered fresh" at bounding box center [737, 336] width 181 height 56
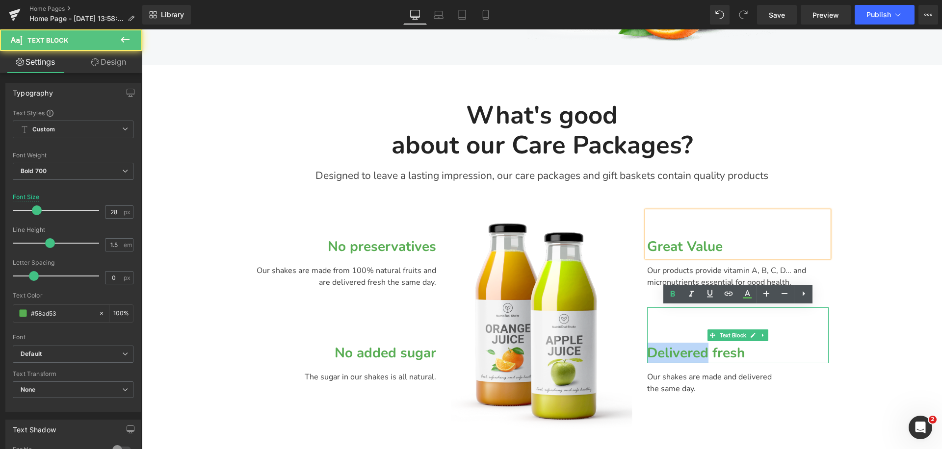
click at [663, 349] on div "Delivered fresh" at bounding box center [737, 336] width 181 height 56
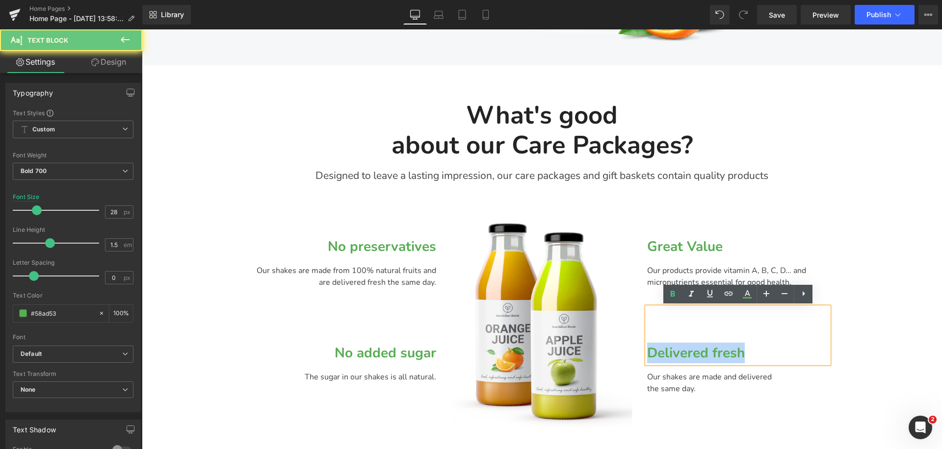
click at [663, 349] on div "Delivered fresh" at bounding box center [737, 336] width 181 height 56
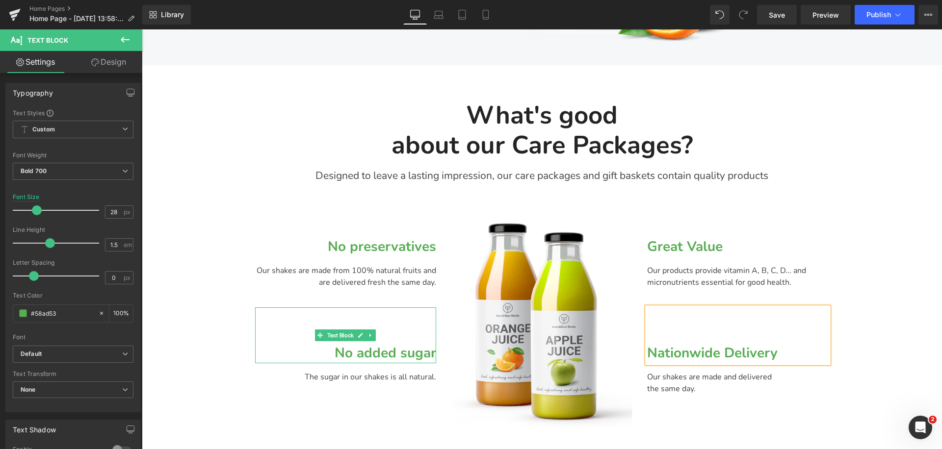
click at [381, 352] on div "No added sugar" at bounding box center [345, 336] width 181 height 56
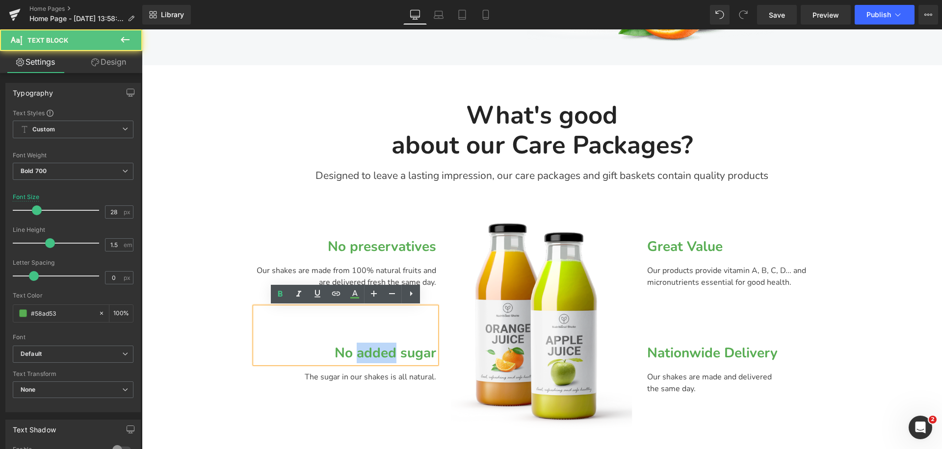
click at [381, 352] on div "No added sugar" at bounding box center [345, 336] width 181 height 56
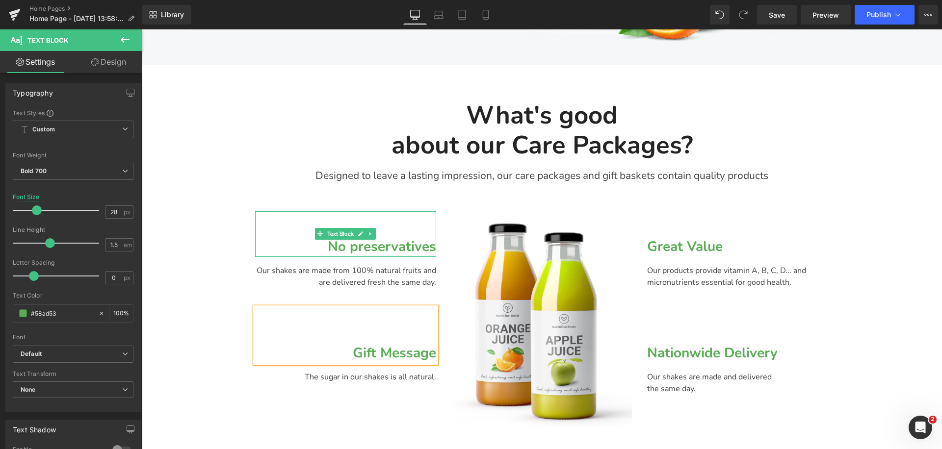
click at [352, 248] on div "No preservatives" at bounding box center [345, 234] width 181 height 46
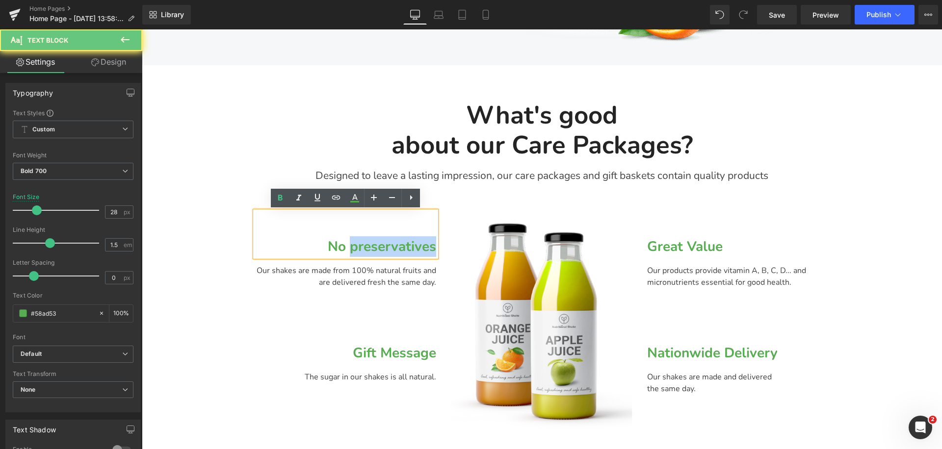
click at [352, 248] on div "No preservatives" at bounding box center [345, 234] width 181 height 46
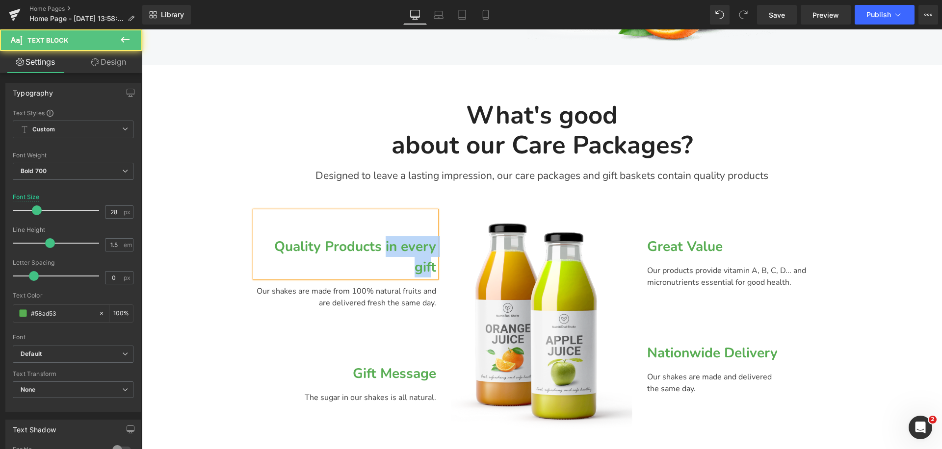
drag, startPoint x: 385, startPoint y: 246, endPoint x: 433, endPoint y: 272, distance: 54.4
click at [433, 272] on div "Quality Products in every gift" at bounding box center [345, 244] width 181 height 66
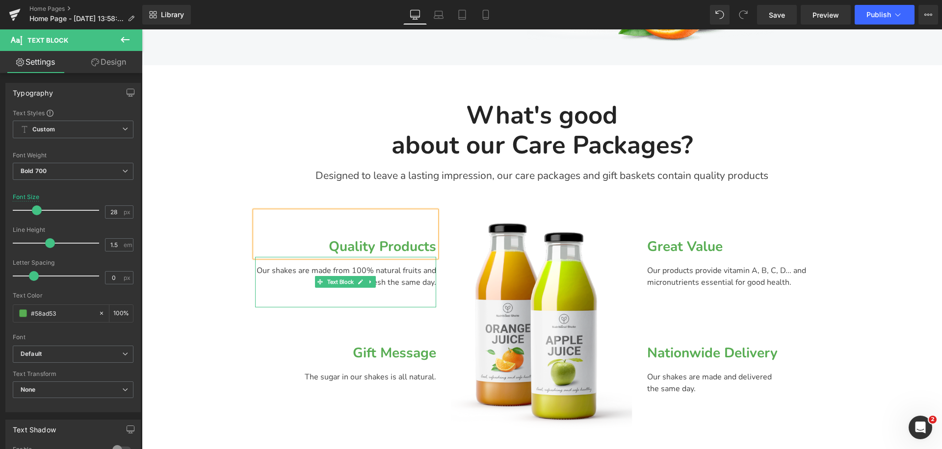
click at [296, 268] on div "Our shakes are made from 100% natural fruits and are delivered fresh the same d…" at bounding box center [345, 282] width 181 height 51
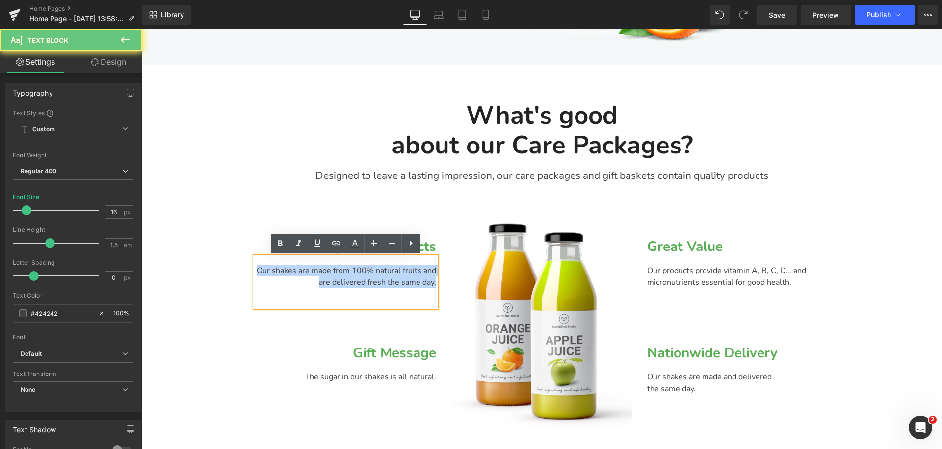
click at [296, 268] on div "Our shakes are made from 100% natural fruits and are delivered fresh the same d…" at bounding box center [345, 282] width 181 height 51
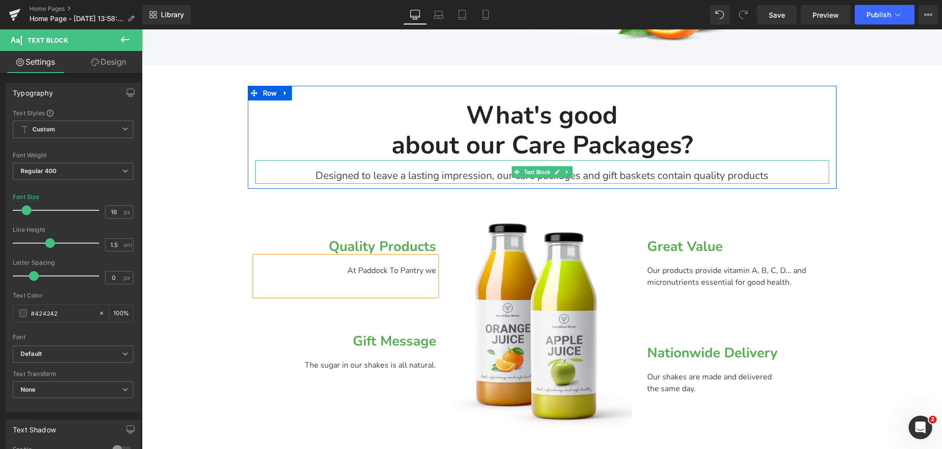
click at [779, 175] on div "Designed to leave a lasting impression, our care packages and gift baskets cont…" at bounding box center [542, 172] width 574 height 24
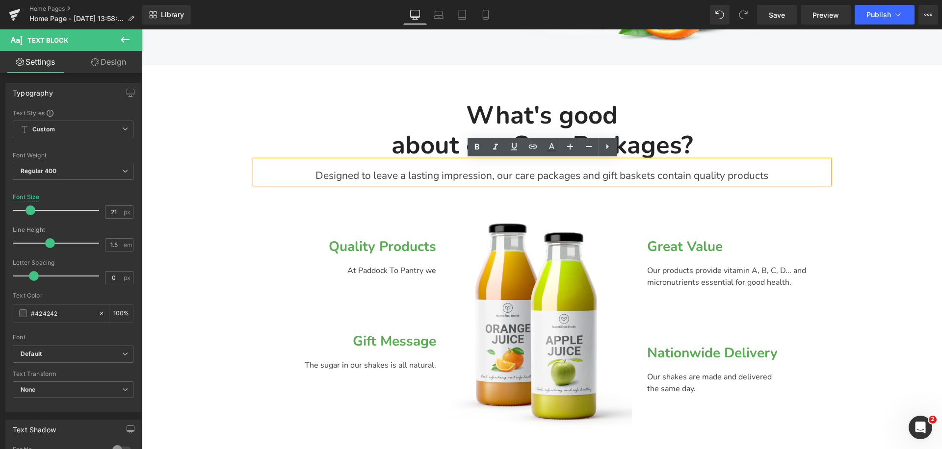
drag, startPoint x: 795, startPoint y: 176, endPoint x: 656, endPoint y: 179, distance: 139.3
click at [656, 179] on div "Designed to leave a lasting impression, our care packages and gift baskets cont…" at bounding box center [542, 172] width 574 height 24
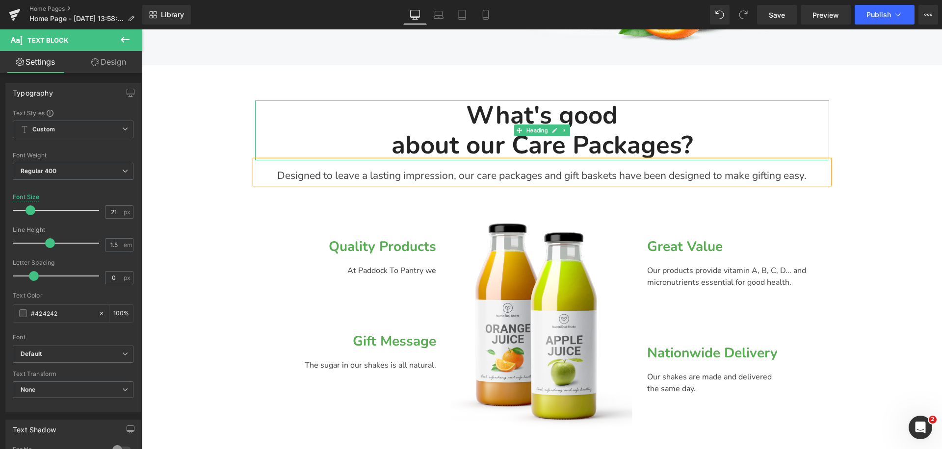
click at [557, 121] on h2 "What's good" at bounding box center [542, 116] width 574 height 30
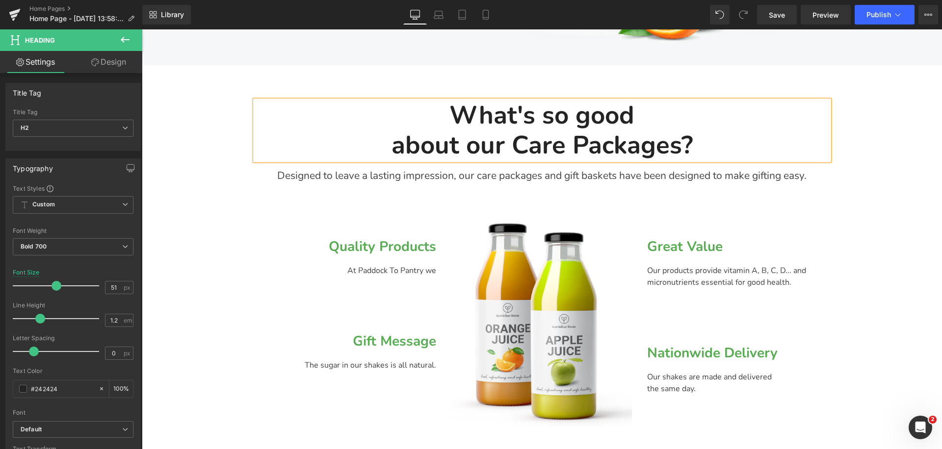
scroll to position [0, 0]
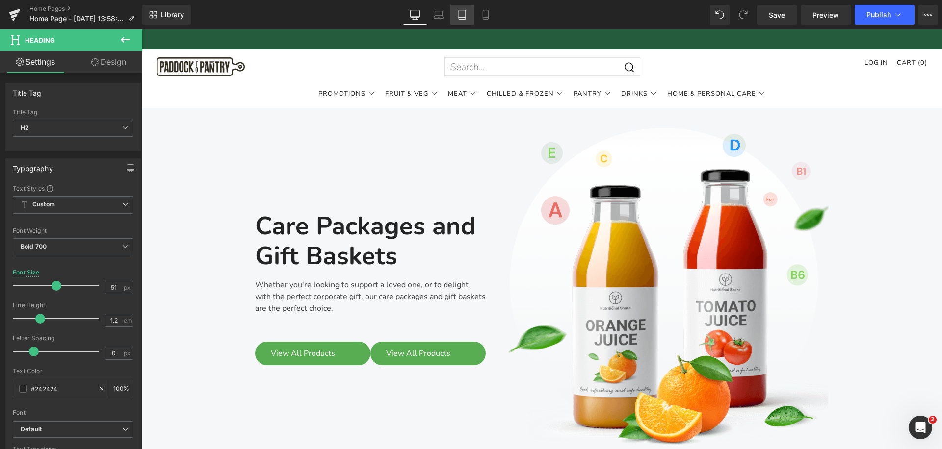
click at [462, 15] on icon at bounding box center [462, 15] width 10 height 10
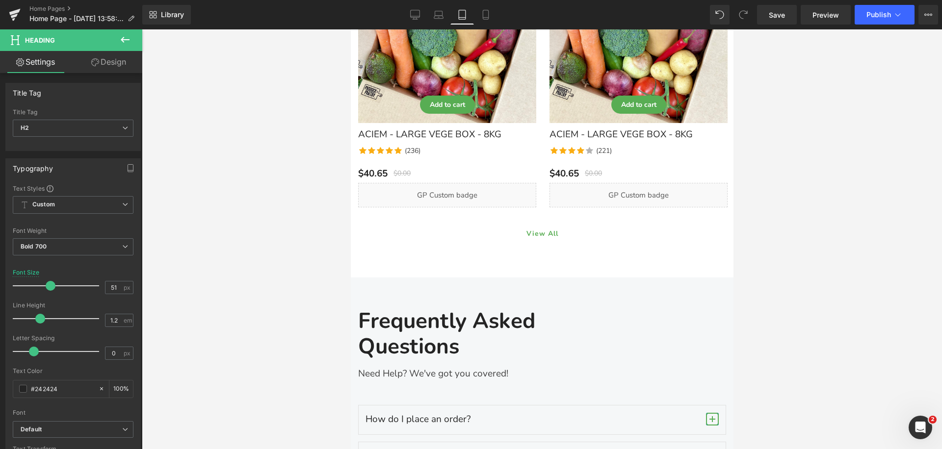
scroll to position [3647, 0]
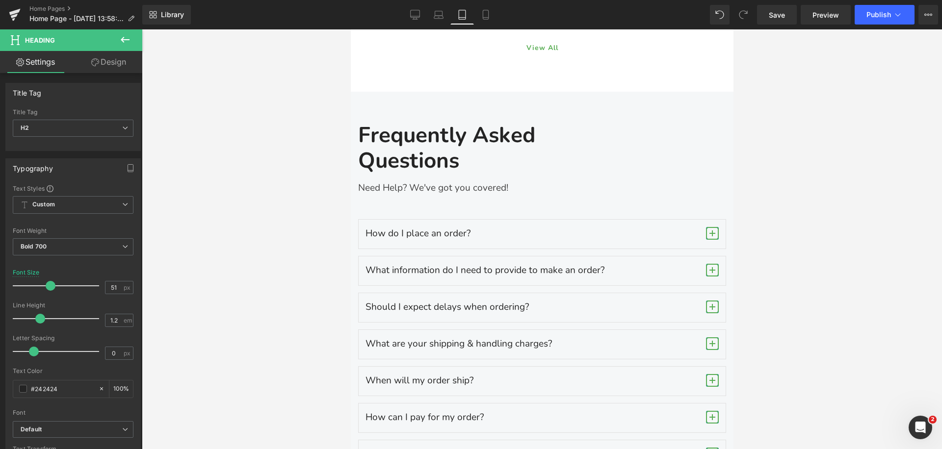
click at [290, 254] on div at bounding box center [542, 239] width 800 height 420
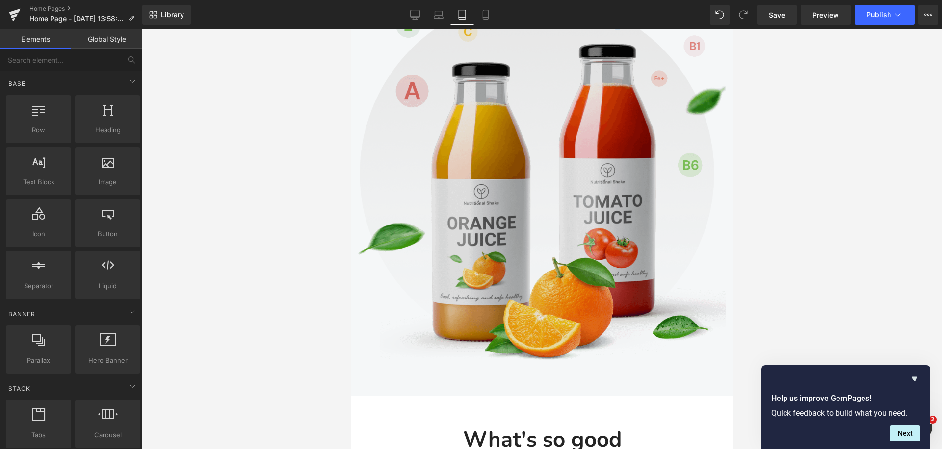
scroll to position [0, 0]
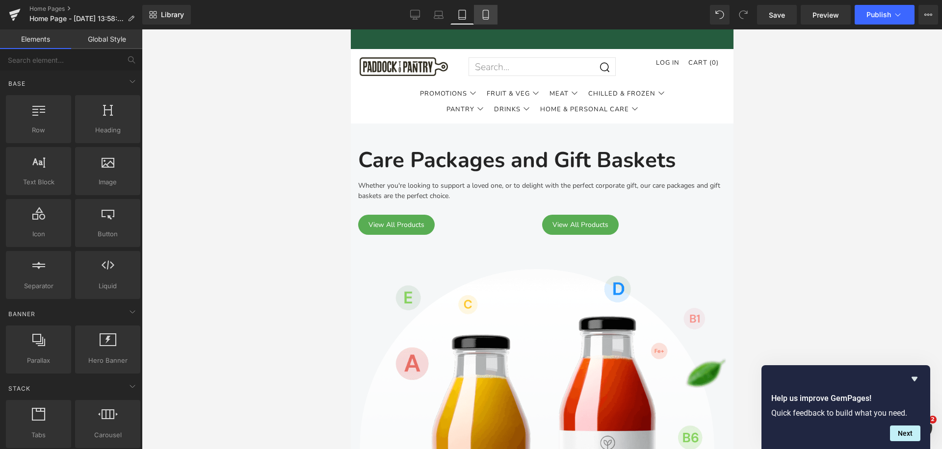
click at [487, 11] on icon at bounding box center [486, 15] width 10 height 10
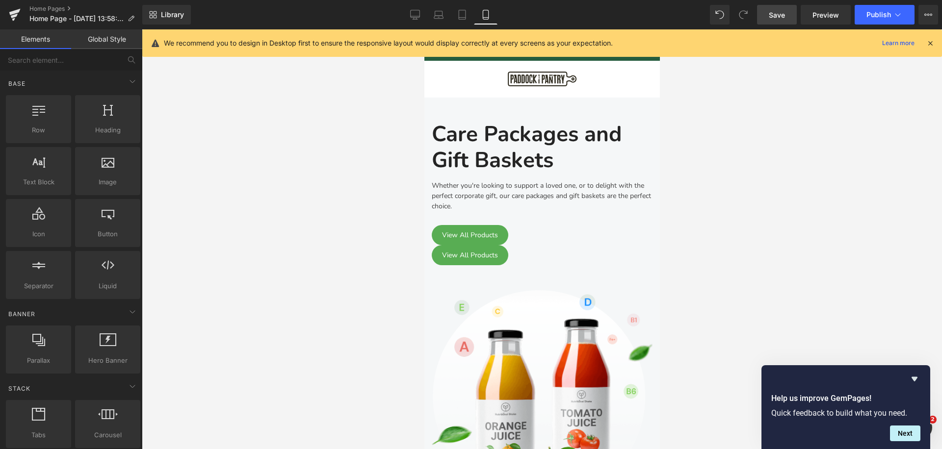
click at [788, 16] on link "Save" at bounding box center [777, 15] width 40 height 20
click at [15, 11] on icon at bounding box center [14, 12] width 11 height 6
